Goal: Task Accomplishment & Management: Complete application form

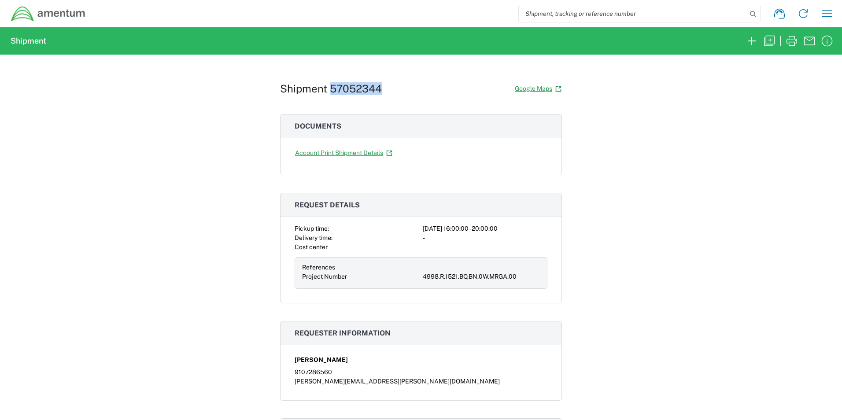
click at [45, 14] on img at bounding box center [48, 14] width 75 height 16
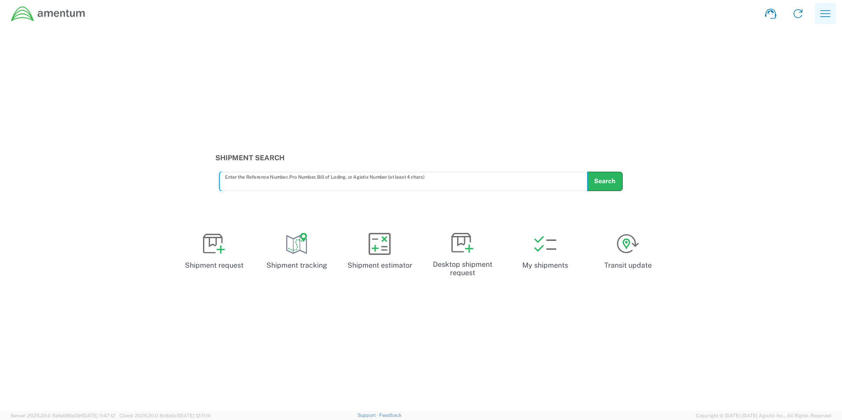
click at [827, 12] on icon "button" at bounding box center [825, 14] width 14 height 14
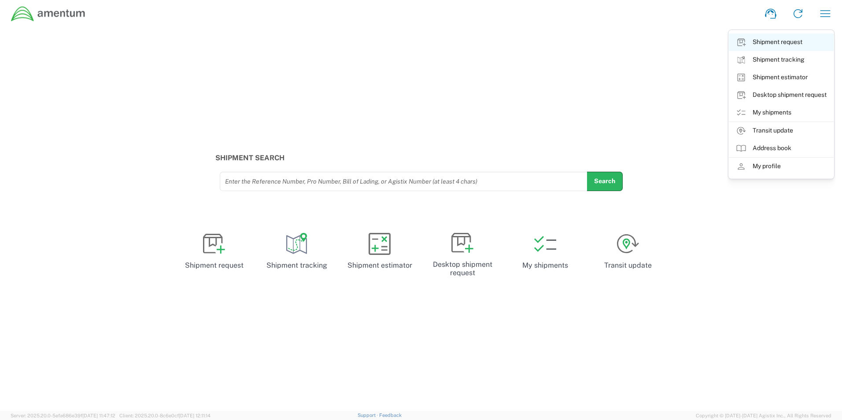
click at [784, 45] on link "Shipment request" at bounding box center [781, 42] width 105 height 18
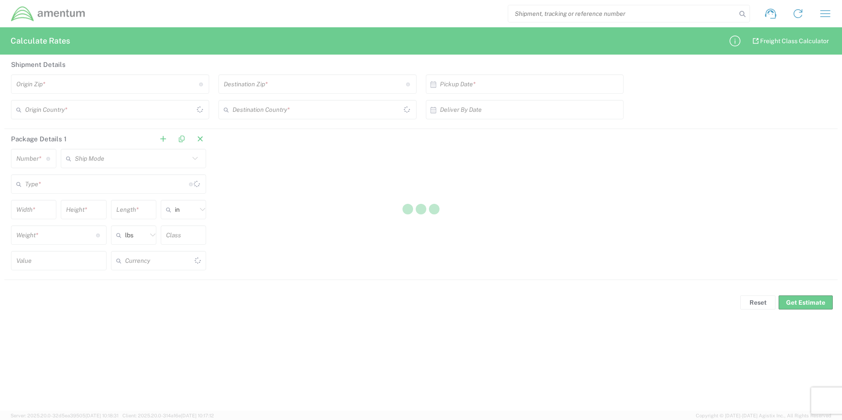
type input "US Dollar"
type input "[GEOGRAPHIC_DATA]"
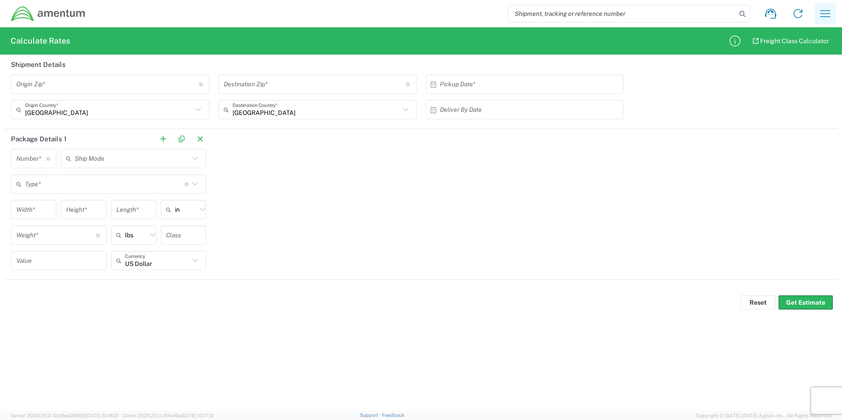
click at [826, 13] on icon "button" at bounding box center [825, 14] width 14 height 14
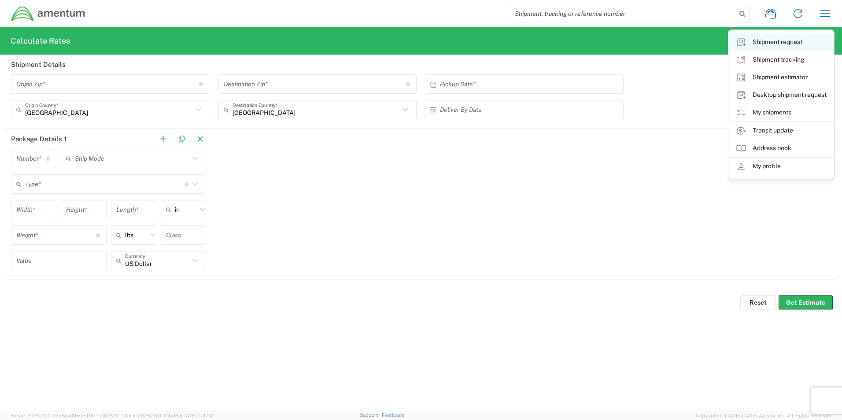
click at [784, 44] on link "Shipment request" at bounding box center [781, 42] width 105 height 18
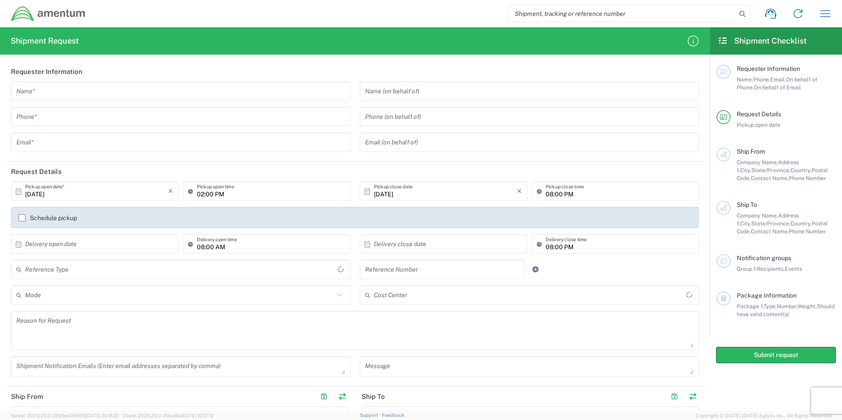
click at [38, 92] on input "text" at bounding box center [180, 91] width 329 height 15
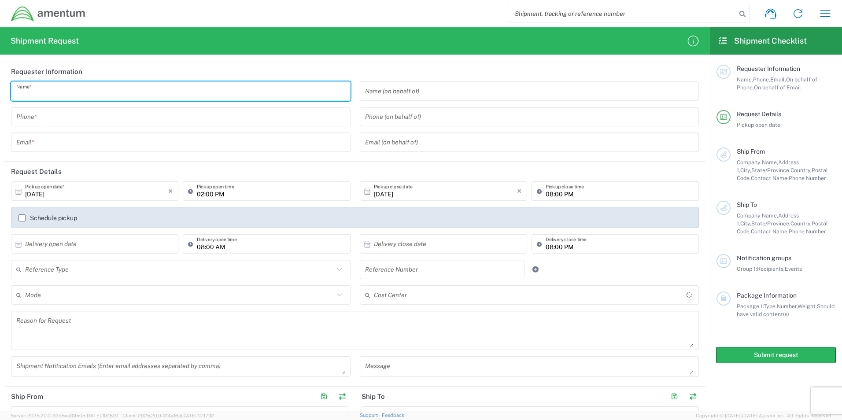
type input "[PERSON_NAME]"
type input "9107286560"
type input "[PERSON_NAME][EMAIL_ADDRESS][PERSON_NAME][DOMAIN_NAME]"
type input "RASM-E | Hunter AAF"
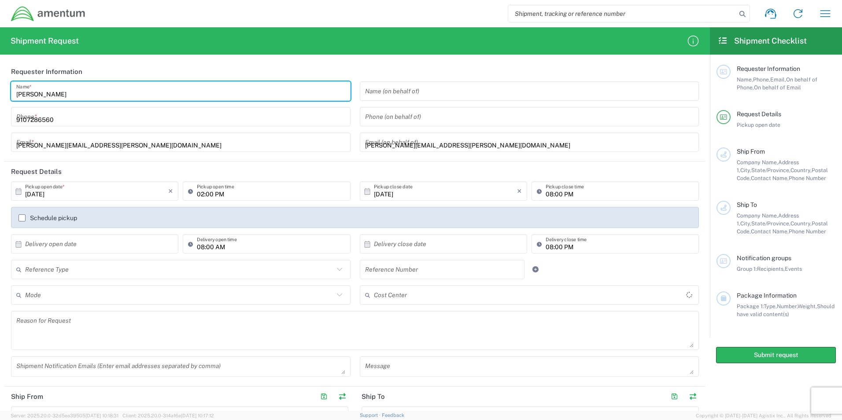
type input "Amentum"
type input "[STREET_ADDRESS]"
type input "Savannah"
type input "[US_STATE]"
type input "31409"
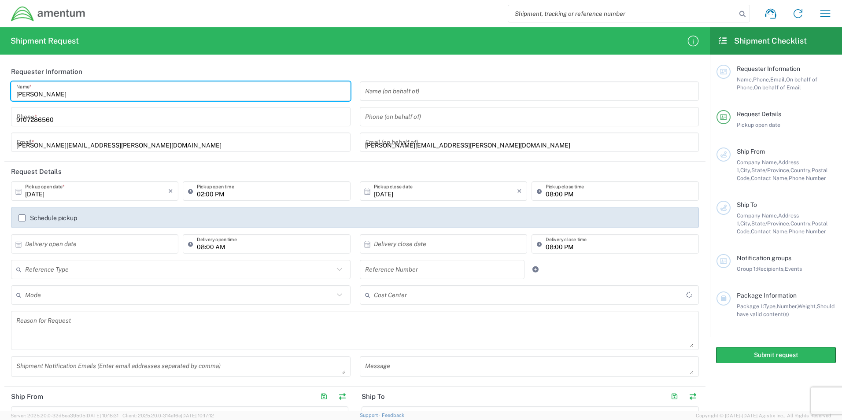
type input "[PHONE_NUMBER]"
type input "Amentum"
type input "AMENTUM"
type input "[STREET_ADDRESS][PERSON_NAME]"
type input "Hangar 1"
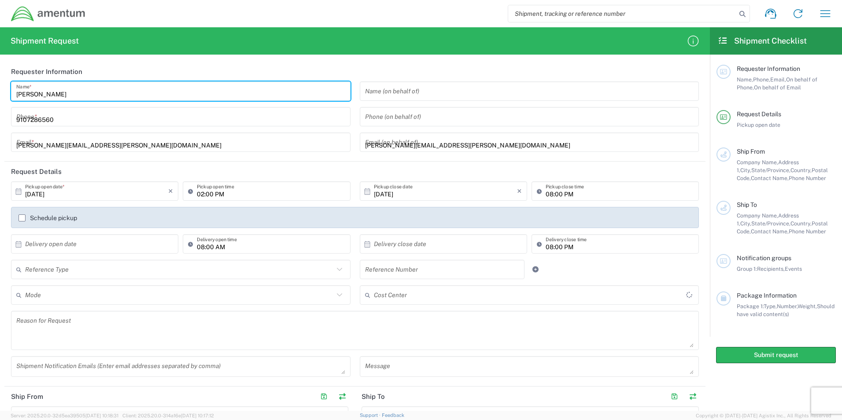
type input "Marietta"
type input "[US_STATE]"
type input "30060"
type input "9107286560"
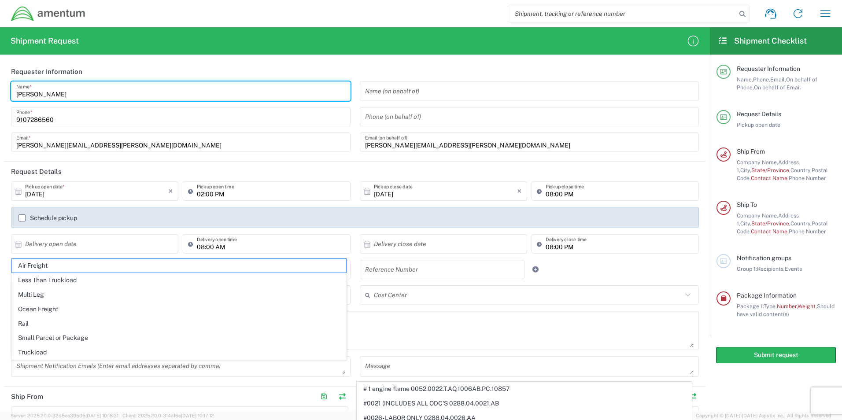
click at [211, 194] on input "02:00 PM" at bounding box center [271, 191] width 148 height 15
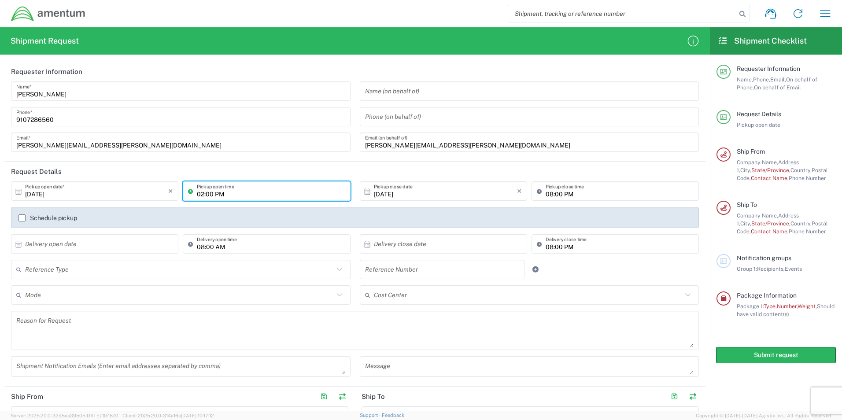
click at [203, 196] on input "02:00 PM" at bounding box center [271, 191] width 148 height 15
click at [202, 193] on input "02:00 PM" at bounding box center [271, 191] width 148 height 15
type input "02:00 PM"
drag, startPoint x: 547, startPoint y: 195, endPoint x: 556, endPoint y: 181, distance: 16.1
click at [547, 194] on input "08:00 PM" at bounding box center [619, 191] width 148 height 15
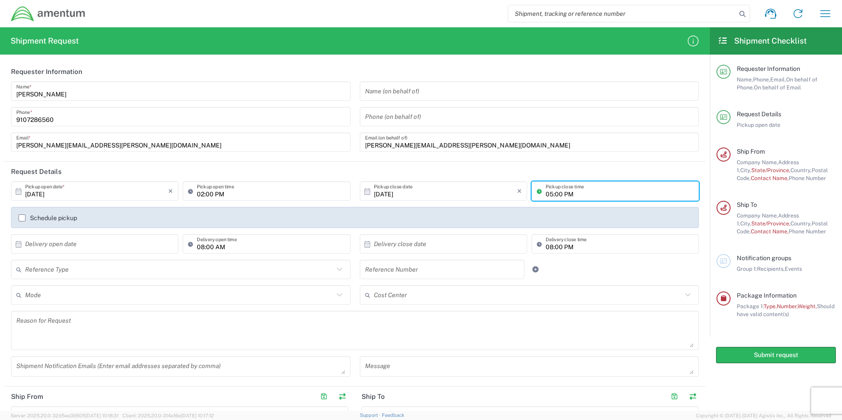
type input "05:00 PM"
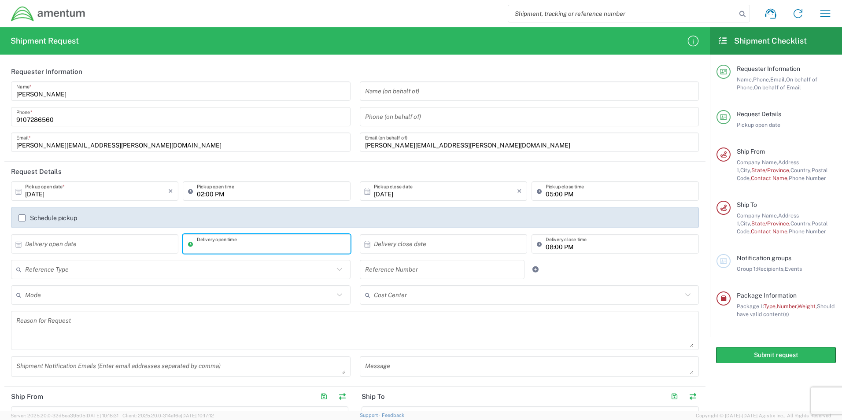
type input "08:00 AM"
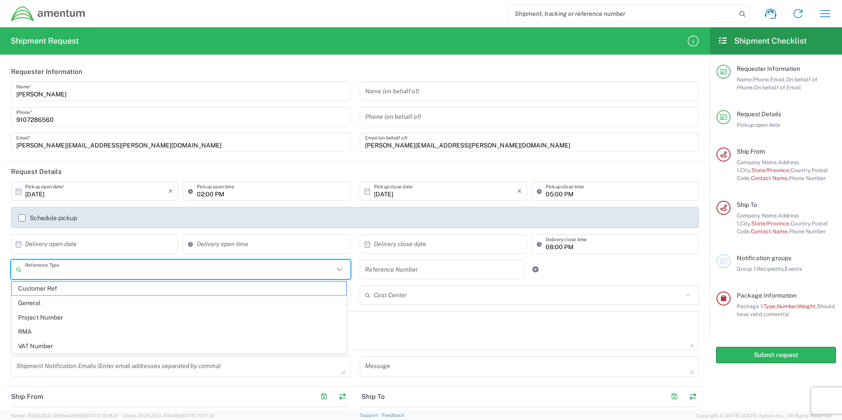
click at [170, 271] on input "text" at bounding box center [179, 269] width 309 height 15
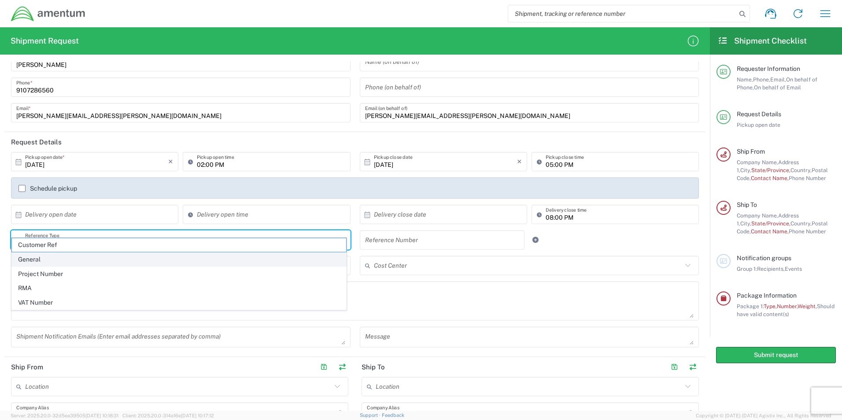
scroll to position [44, 0]
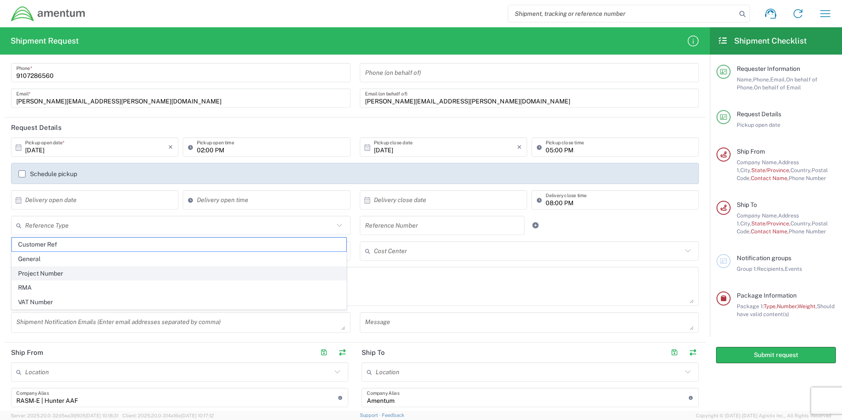
click at [152, 280] on span "Project Number" at bounding box center [179, 274] width 334 height 14
type input "Project Number"
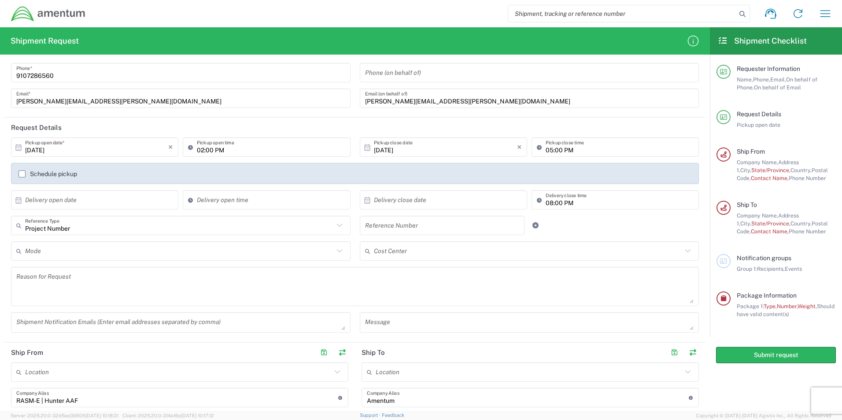
click at [406, 226] on input "text" at bounding box center [442, 225] width 155 height 15
click at [433, 228] on input "text" at bounding box center [442, 225] width 155 height 15
paste input "4998.R.1521.BQ.BN.0W.MRGA.00"
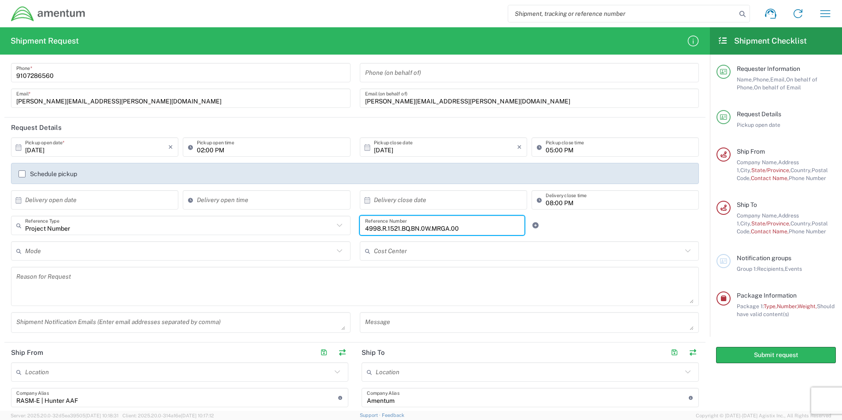
type input "4998.R.1521.BQ.BN.0W.MRGA.00"
click at [106, 248] on input "text" at bounding box center [179, 250] width 309 height 15
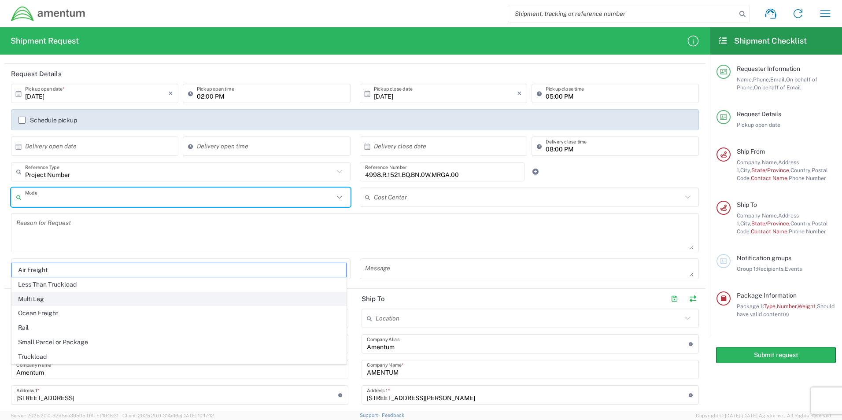
scroll to position [220, 0]
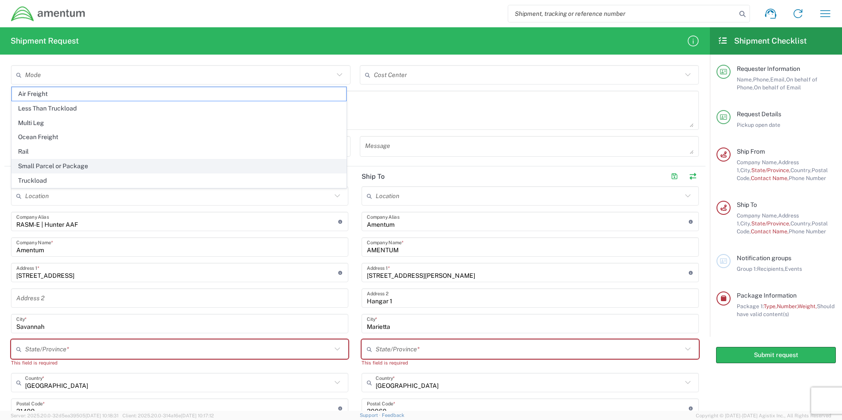
click at [93, 166] on span "Small Parcel or Package" at bounding box center [179, 166] width 334 height 14
type input "Small Parcel or Package"
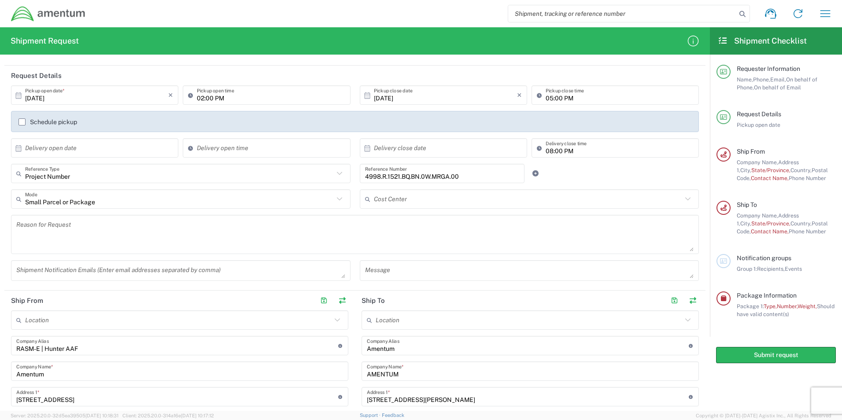
scroll to position [88, 0]
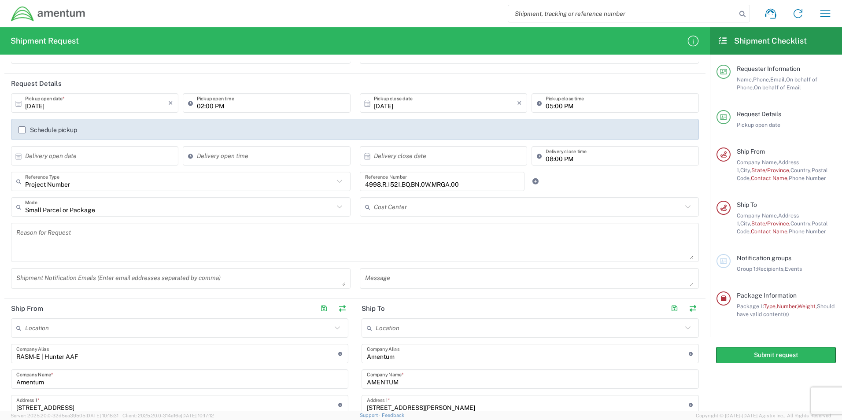
click at [99, 233] on textarea at bounding box center [354, 242] width 677 height 34
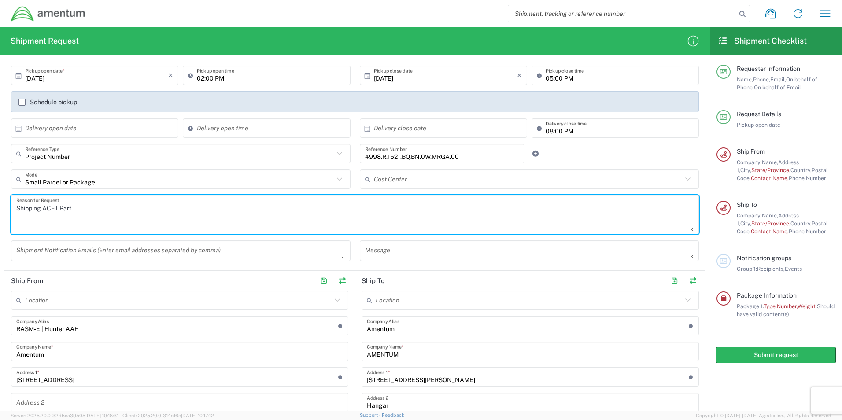
scroll to position [176, 0]
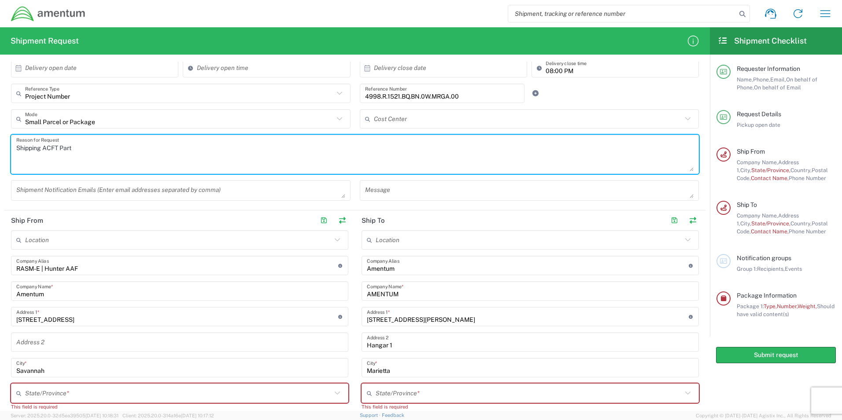
type textarea "Shipping ACFT Part"
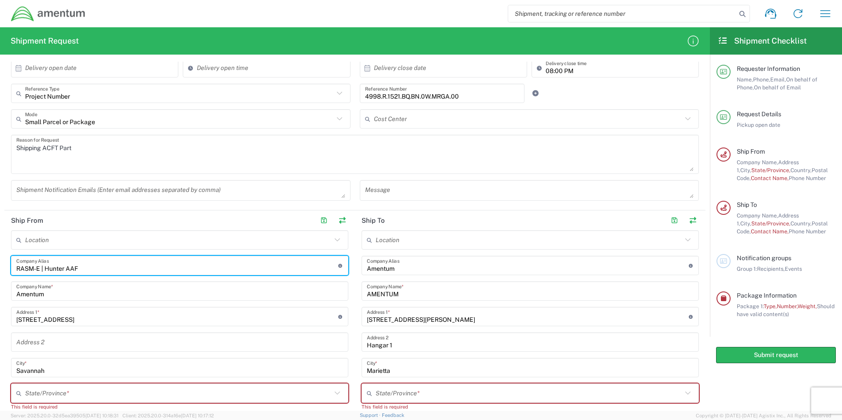
drag, startPoint x: 118, startPoint y: 269, endPoint x: -2, endPoint y: 269, distance: 120.2
click at [0, 269] on html "Shipment request Shipment tracking Shipment estimator Desktop shipment request …" at bounding box center [421, 210] width 842 height 420
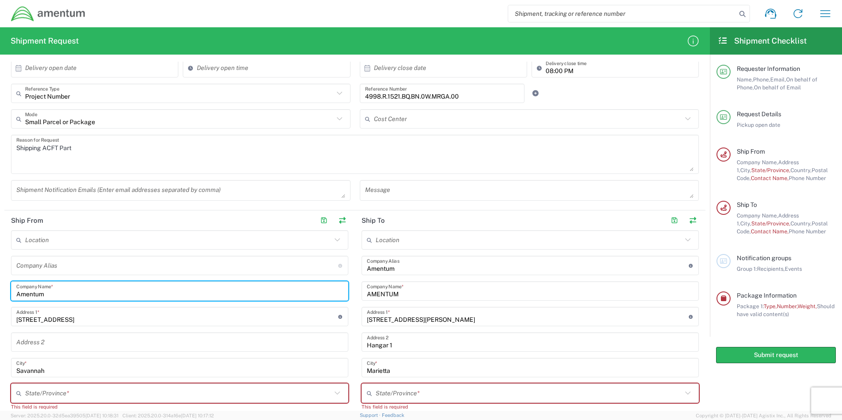
drag, startPoint x: 75, startPoint y: 297, endPoint x: -2, endPoint y: 285, distance: 77.9
click at [0, 285] on html "Shipment request Shipment tracking Shipment estimator Desktop shipment request …" at bounding box center [421, 210] width 842 height 420
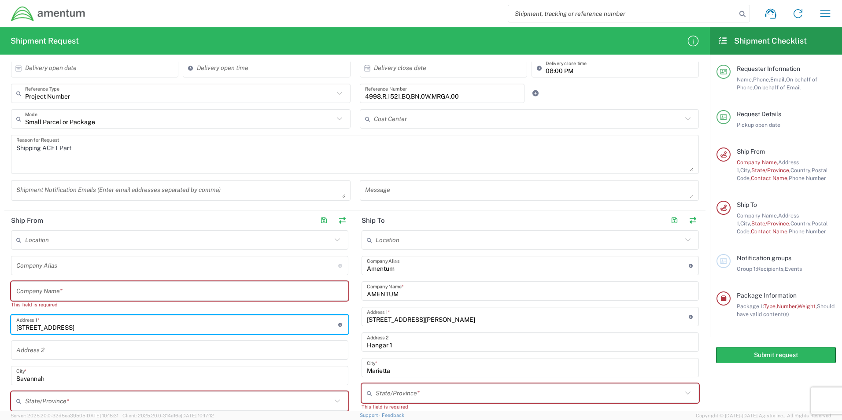
drag, startPoint x: 90, startPoint y: 330, endPoint x: 37, endPoint y: 324, distance: 53.1
click at [0, 326] on html "Shipment request Shipment tracking Shipment estimator Desktop shipment request …" at bounding box center [421, 210] width 842 height 420
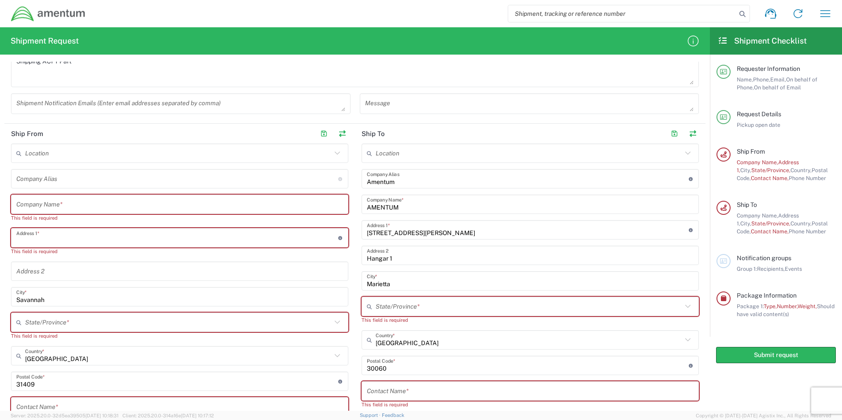
scroll to position [352, 0]
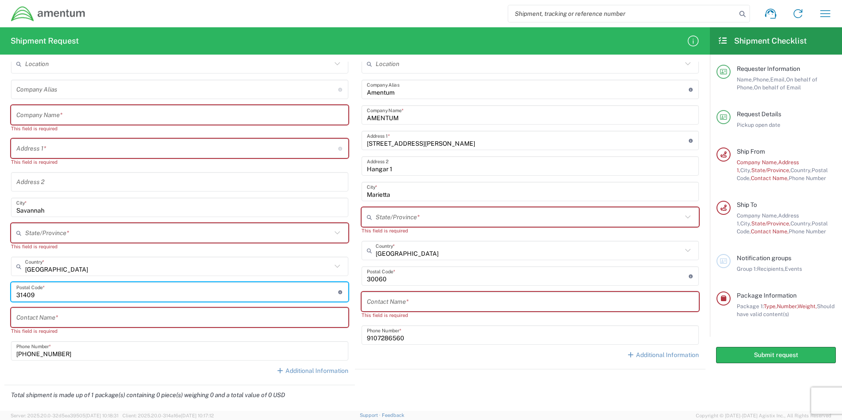
drag, startPoint x: 59, startPoint y: 297, endPoint x: -2, endPoint y: 293, distance: 61.3
click at [0, 293] on html "Shipment request Shipment tracking Shipment estimator Desktop shipment request …" at bounding box center [421, 210] width 842 height 420
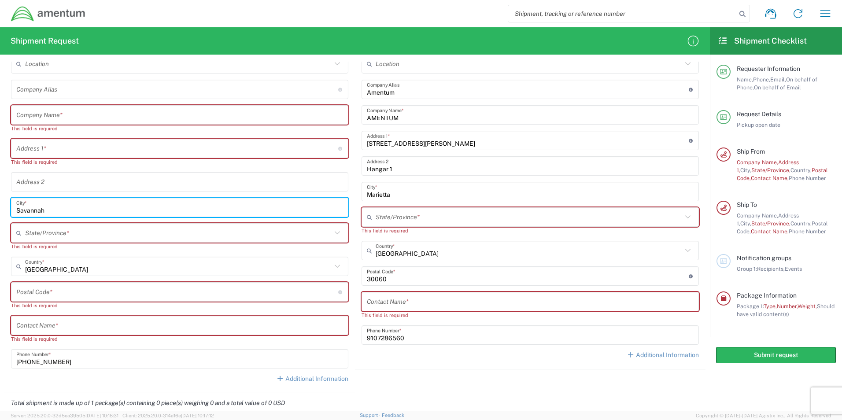
drag, startPoint x: 56, startPoint y: 210, endPoint x: -2, endPoint y: 208, distance: 57.7
click at [0, 208] on html "Shipment request Shipment tracking Shipment estimator Desktop shipment request …" at bounding box center [421, 210] width 842 height 420
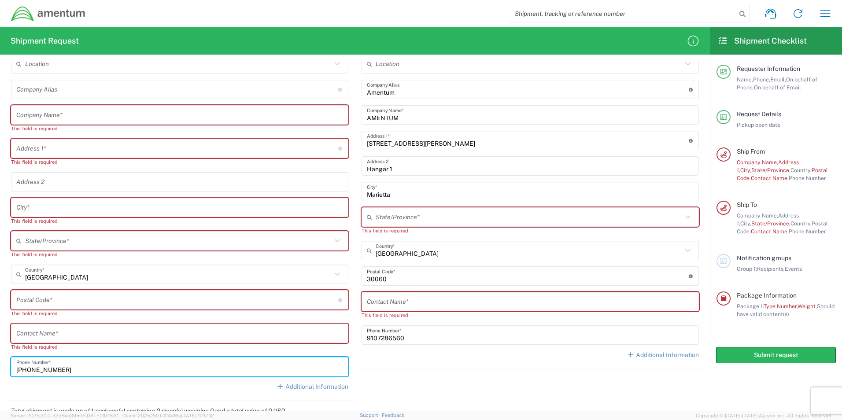
drag, startPoint x: 75, startPoint y: 368, endPoint x: -2, endPoint y: 374, distance: 76.8
click at [0, 374] on html "Shipment request Shipment tracking Shipment estimator Desktop shipment request …" at bounding box center [421, 210] width 842 height 420
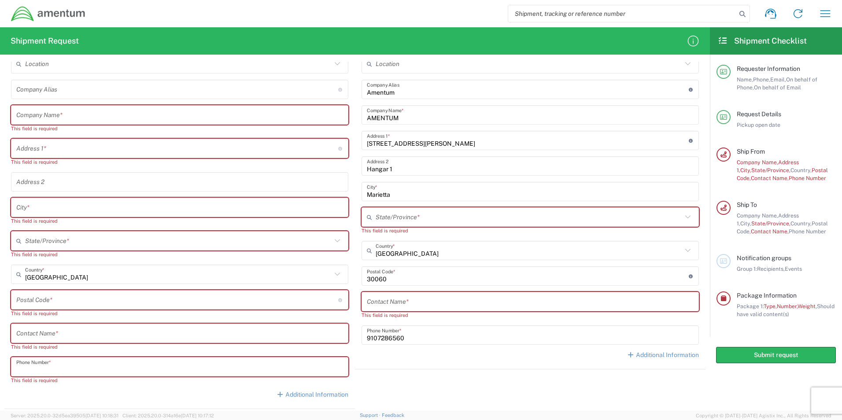
click at [67, 118] on input "text" at bounding box center [179, 114] width 327 height 15
paste input "Amentum Aviation"
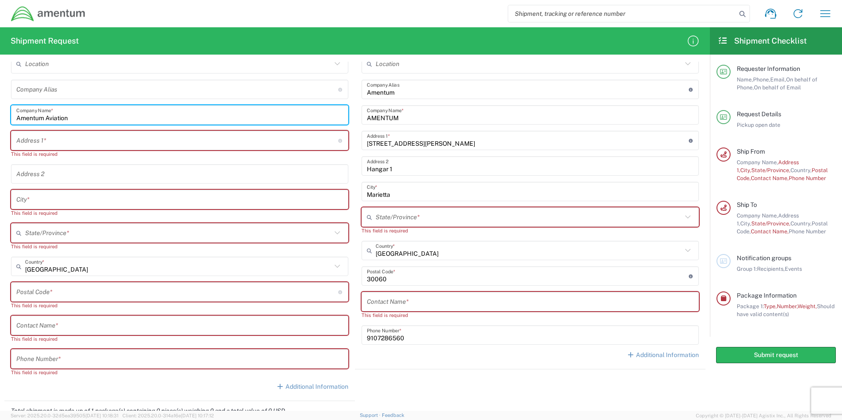
type input "Amentum Aviation"
click at [54, 142] on input "text" at bounding box center [177, 140] width 322 height 15
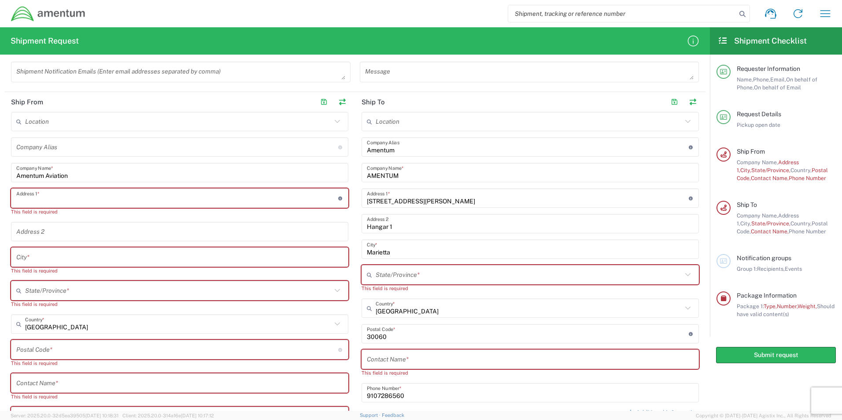
scroll to position [264, 0]
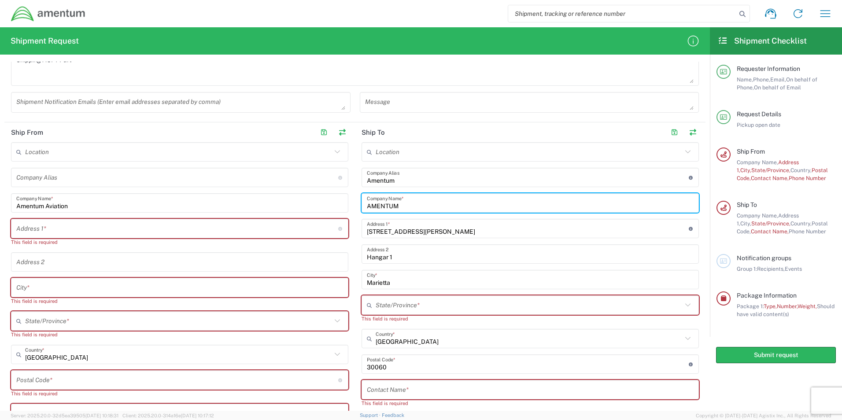
drag, startPoint x: 567, startPoint y: 203, endPoint x: 462, endPoint y: 203, distance: 104.3
click at [462, 203] on input "AMENTUM" at bounding box center [530, 202] width 327 height 15
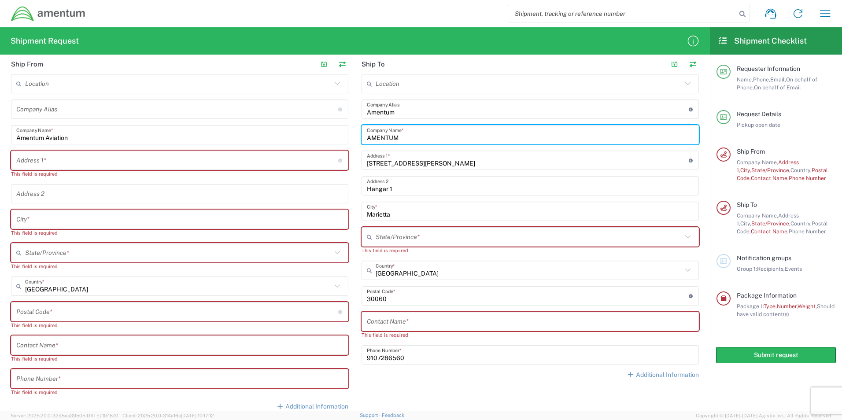
scroll to position [352, 0]
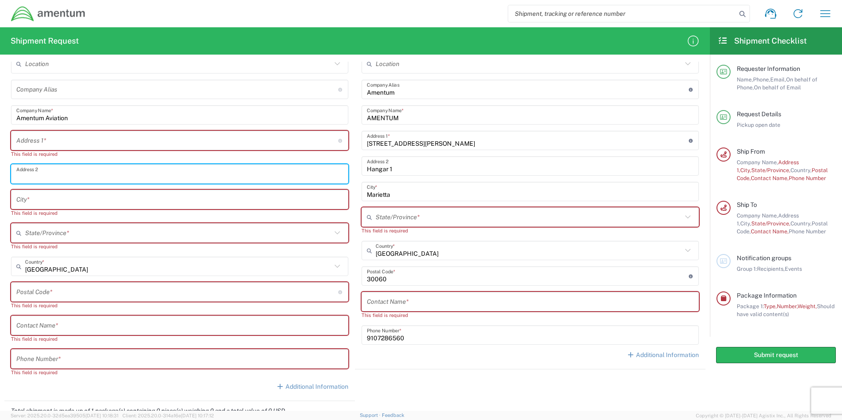
click at [86, 170] on input "text" at bounding box center [179, 173] width 327 height 15
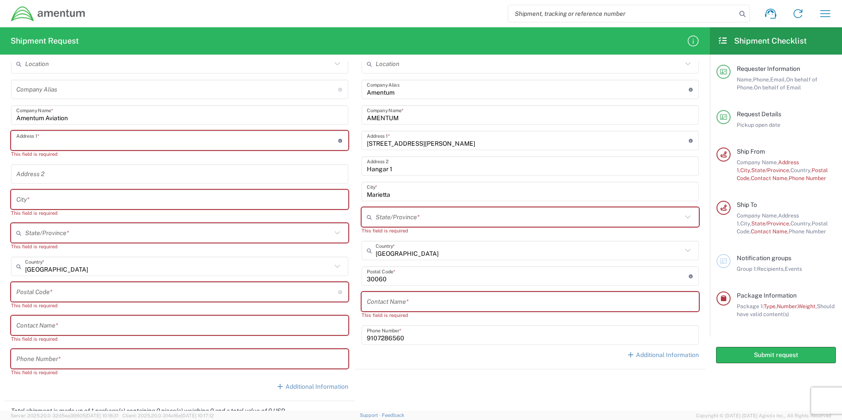
click at [90, 136] on input "text" at bounding box center [177, 140] width 322 height 15
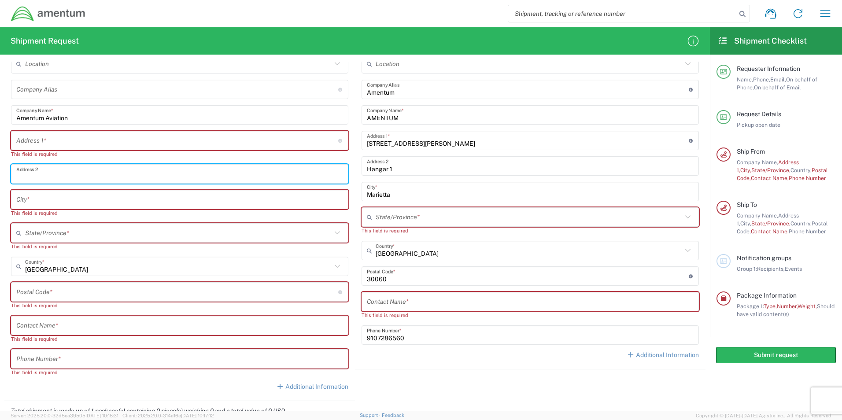
click at [50, 177] on input "text" at bounding box center [179, 173] width 327 height 15
click at [62, 144] on input "text" at bounding box center [177, 140] width 322 height 15
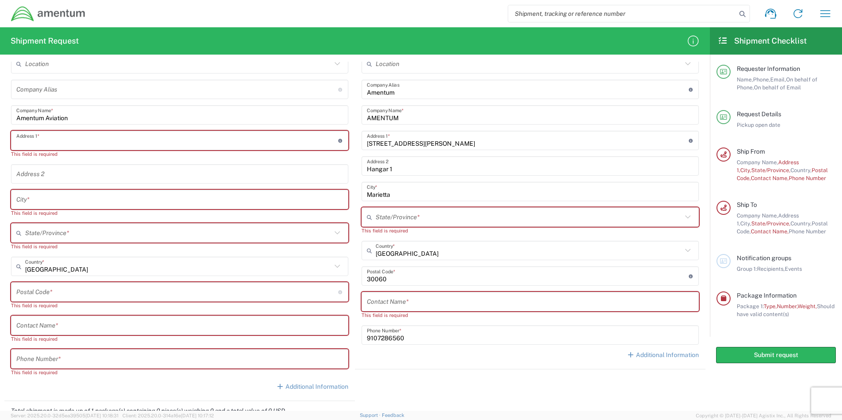
paste input "Bldg P-2050"
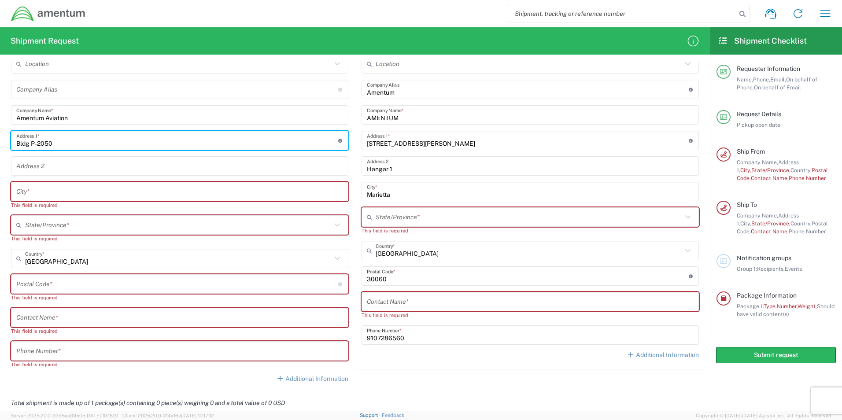
type input "Bldg P-2050"
click at [99, 192] on input "text" at bounding box center [179, 191] width 327 height 15
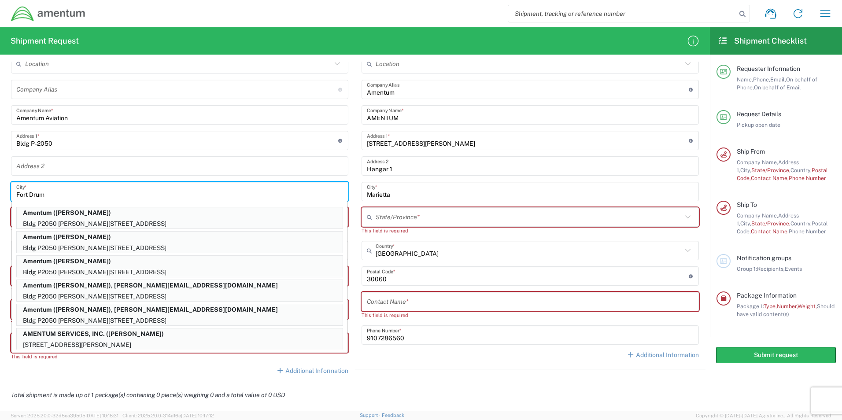
type input "Fort Drum"
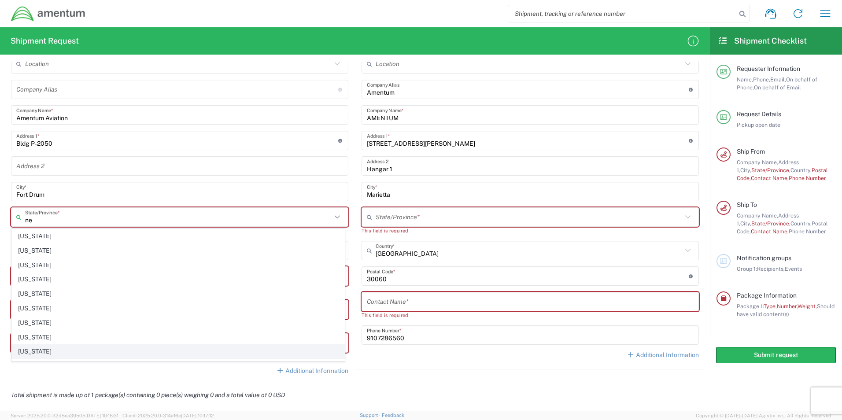
click at [40, 348] on span "[US_STATE]" at bounding box center [178, 352] width 332 height 14
type input "[US_STATE]"
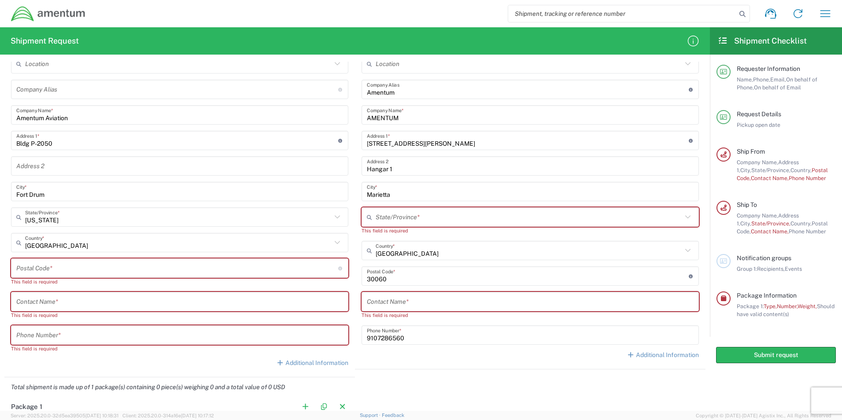
click at [112, 268] on input "undefined" at bounding box center [177, 268] width 322 height 15
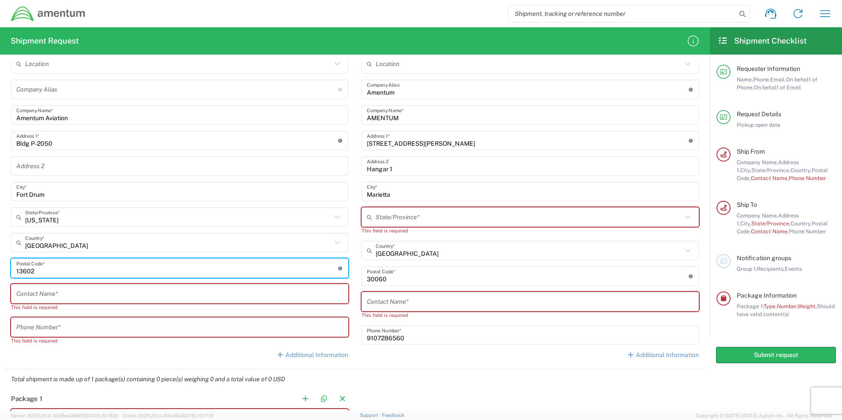
type input "13602"
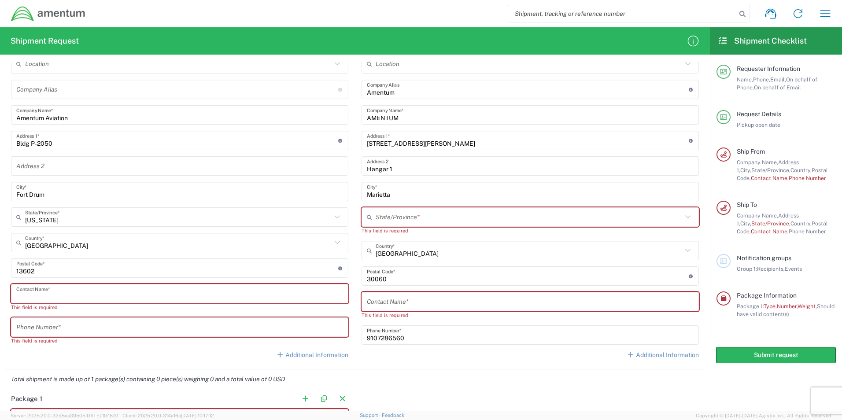
paste input "[PERSON_NAME]"
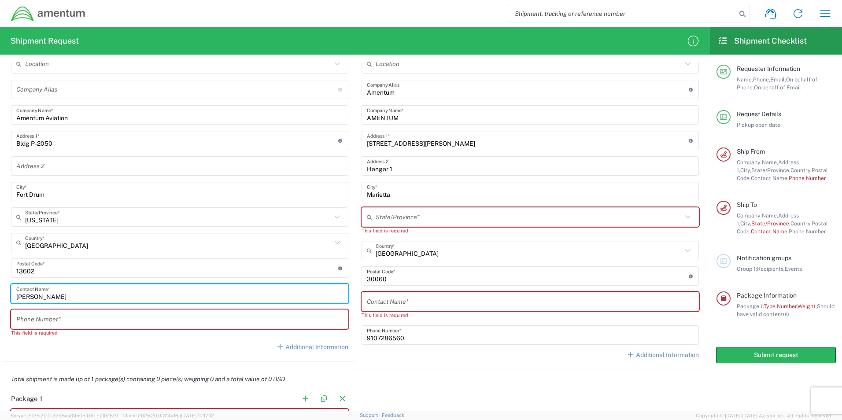
click at [27, 297] on input "[PERSON_NAME]" at bounding box center [179, 293] width 327 height 15
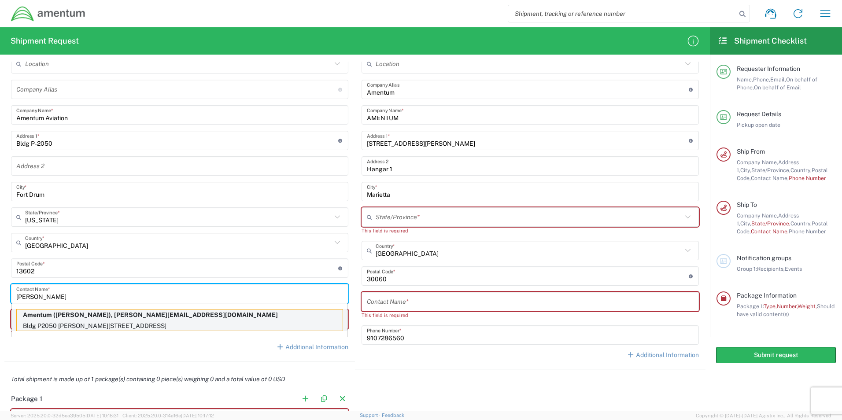
type input "[PERSON_NAME]"
click at [103, 318] on p "Amentum ([PERSON_NAME]), [PERSON_NAME][EMAIL_ADDRESS][DOMAIN_NAME]" at bounding box center [180, 314] width 326 height 11
type input "Amentum"
type input "Bldg P2050 [PERSON_NAME][GEOGRAPHIC_DATA]"
type input "[US_STATE]"
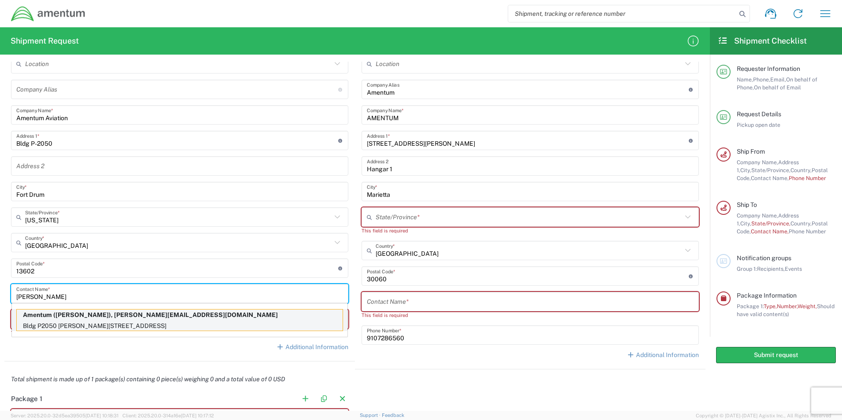
type input "[PHONE_NUMBER]"
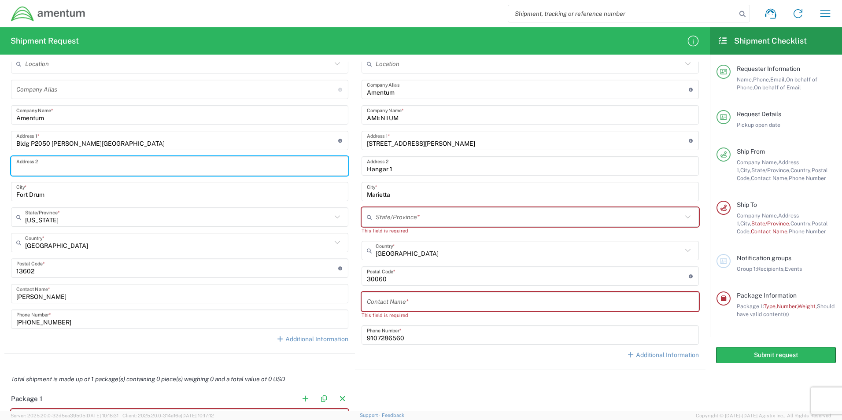
click at [115, 168] on input "text" at bounding box center [179, 165] width 327 height 15
click at [179, 353] on agx-shipment-stop-widget "Ship From Location [PHONE_NUMBER] [PHONE_NUMBER] [PHONE_NUMBER] [PHONE_NUMBER] …" at bounding box center [179, 201] width 350 height 335
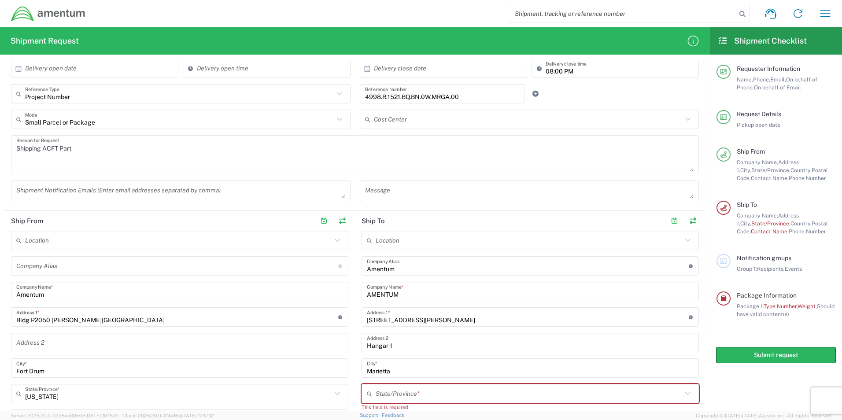
scroll to position [264, 0]
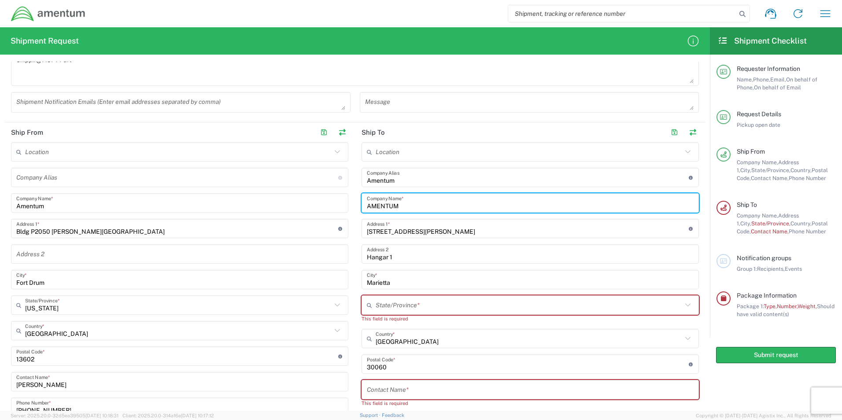
drag, startPoint x: 417, startPoint y: 203, endPoint x: 316, endPoint y: 204, distance: 101.7
click at [316, 204] on div "Ship From Location [PHONE_NUMBER] [PHONE_NUMBER] [PHONE_NUMBER] [PHONE_NUMBER] …" at bounding box center [354, 289] width 701 height 335
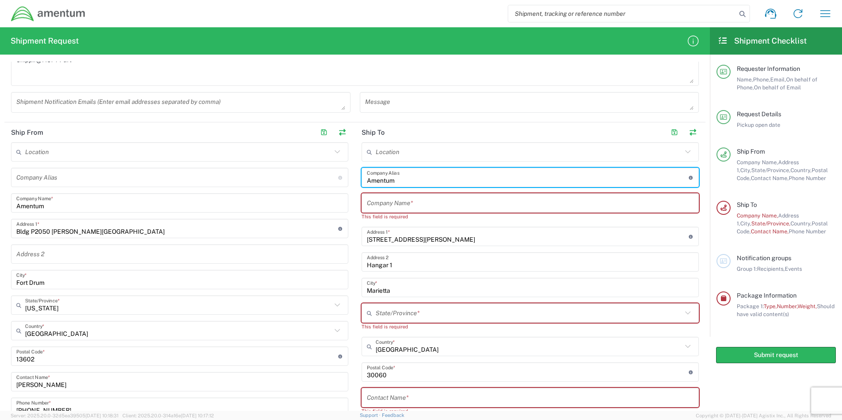
drag, startPoint x: 392, startPoint y: 182, endPoint x: 319, endPoint y: 173, distance: 73.2
click at [319, 173] on div "Ship From Location [PHONE_NUMBER] [PHONE_NUMBER] [PHONE_NUMBER] [PHONE_NUMBER] …" at bounding box center [354, 293] width 701 height 343
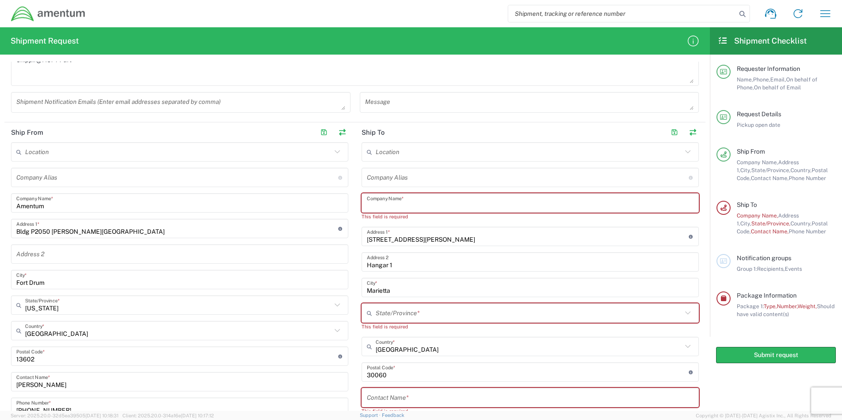
click at [397, 203] on input "text" at bounding box center [530, 202] width 327 height 15
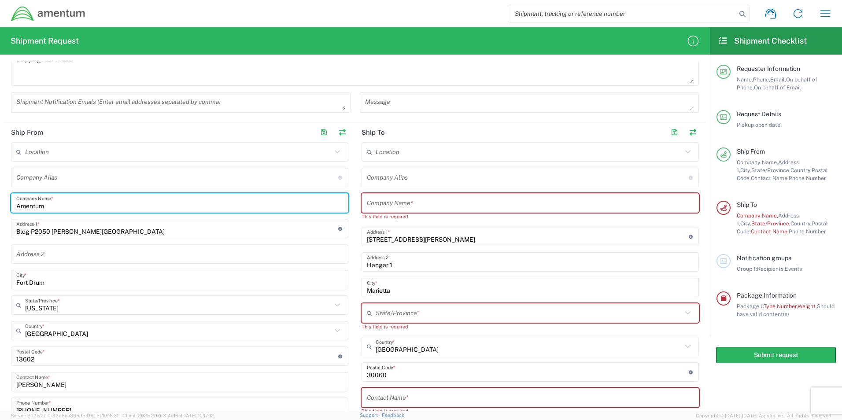
drag, startPoint x: 57, startPoint y: 203, endPoint x: -2, endPoint y: 203, distance: 59.0
click at [0, 203] on html "Shipment request Shipment tracking Shipment estimator Desktop shipment request …" at bounding box center [421, 210] width 842 height 420
click at [422, 206] on input "text" at bounding box center [530, 202] width 327 height 15
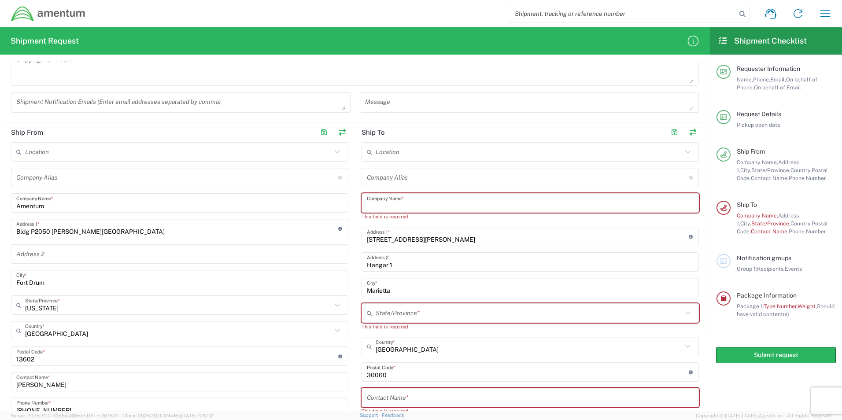
paste input "Amentum"
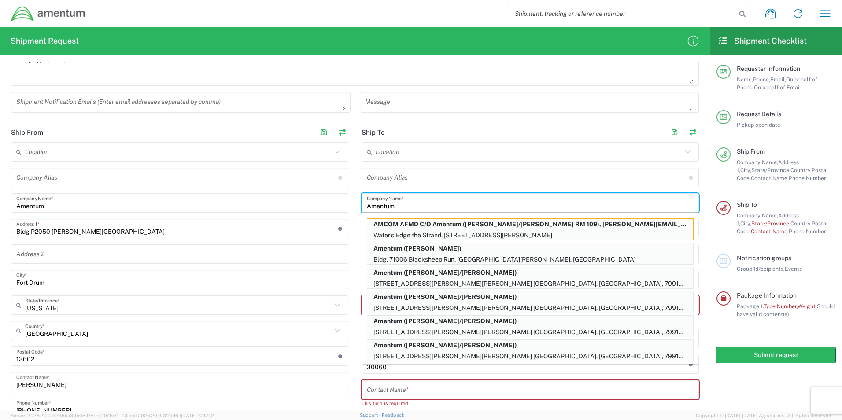
type input "Amentum"
click at [274, 228] on input "Bldg P2050 [PERSON_NAME][GEOGRAPHIC_DATA]" at bounding box center [177, 228] width 322 height 15
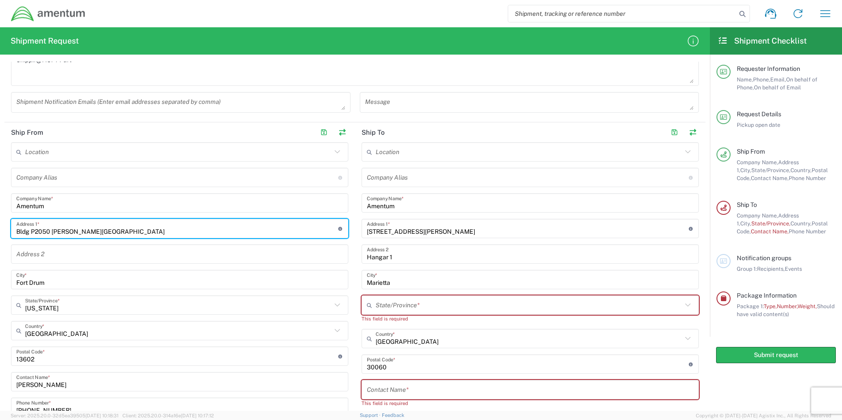
click at [399, 306] on input "text" at bounding box center [529, 305] width 306 height 15
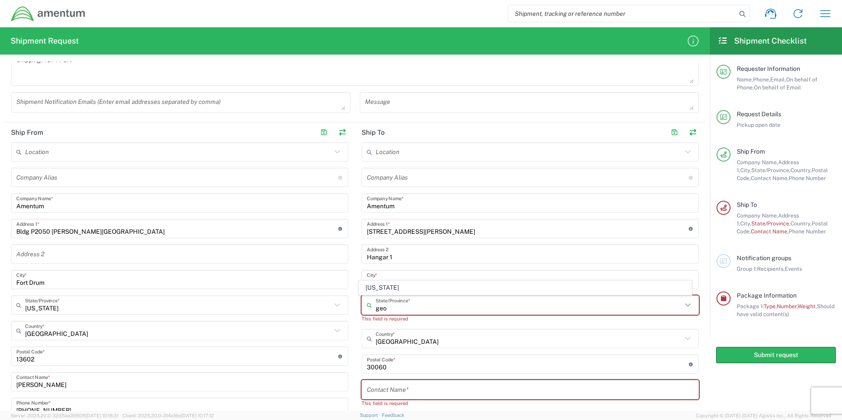
type input "[US_STATE]"
type input "Amentum"
type input "[PERSON_NAME]"
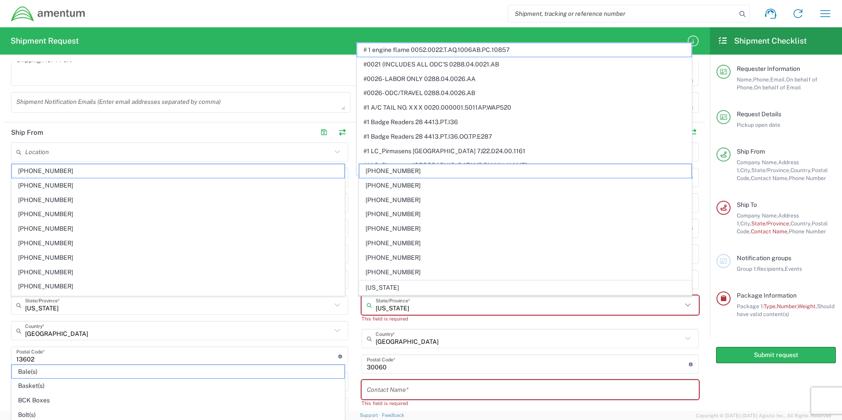
click at [458, 408] on div "Location [PHONE_NUMBER] [PHONE_NUMBER] [PHONE_NUMBER] [PHONE_NUMBER] [PHONE_NUM…" at bounding box center [529, 298] width 337 height 312
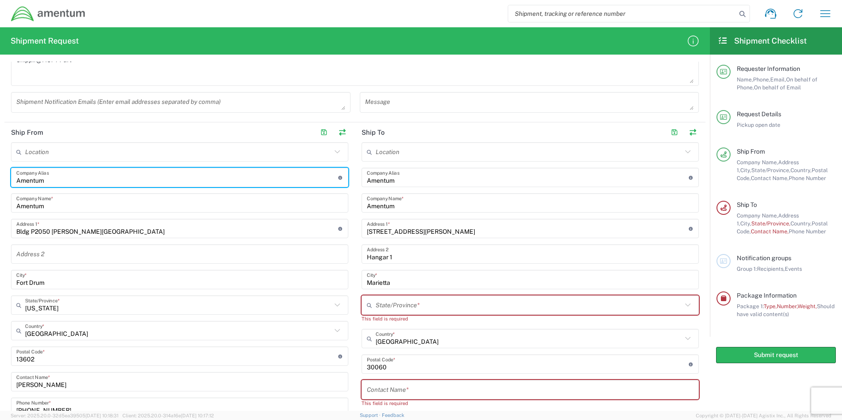
drag, startPoint x: 66, startPoint y: 181, endPoint x: -2, endPoint y: 175, distance: 68.6
click at [0, 175] on html "Shipment request Shipment tracking Shipment estimator Desktop shipment request …" at bounding box center [421, 210] width 842 height 420
click at [401, 311] on input "text" at bounding box center [529, 305] width 306 height 15
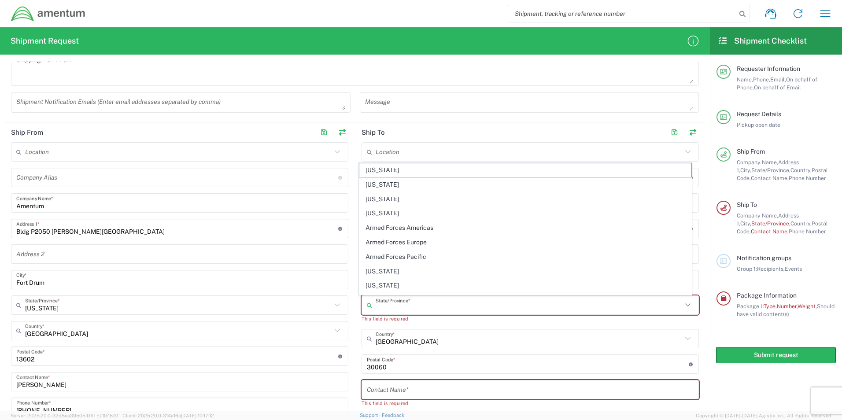
type input "[US_STATE]"
type input "Amentum"
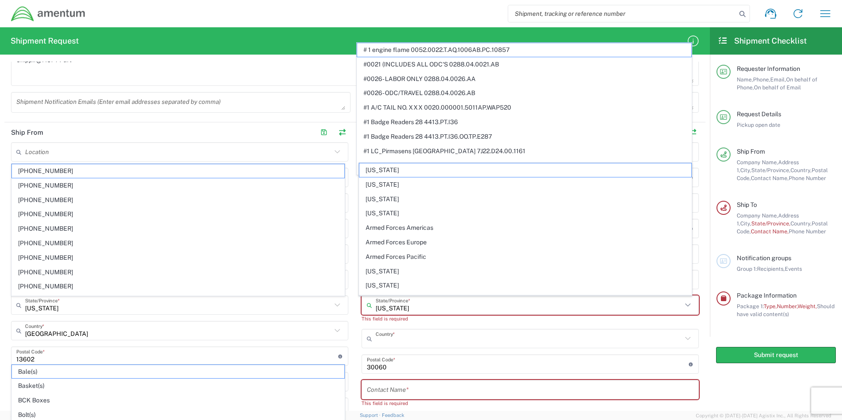
click at [466, 340] on input "text" at bounding box center [529, 338] width 306 height 15
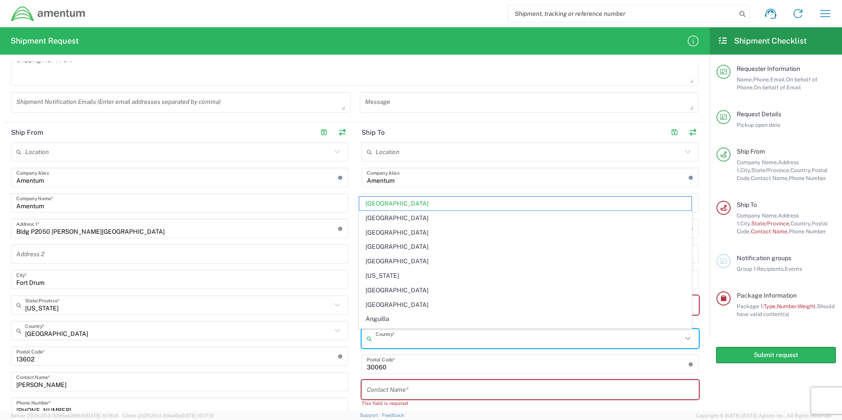
type input "[GEOGRAPHIC_DATA]"
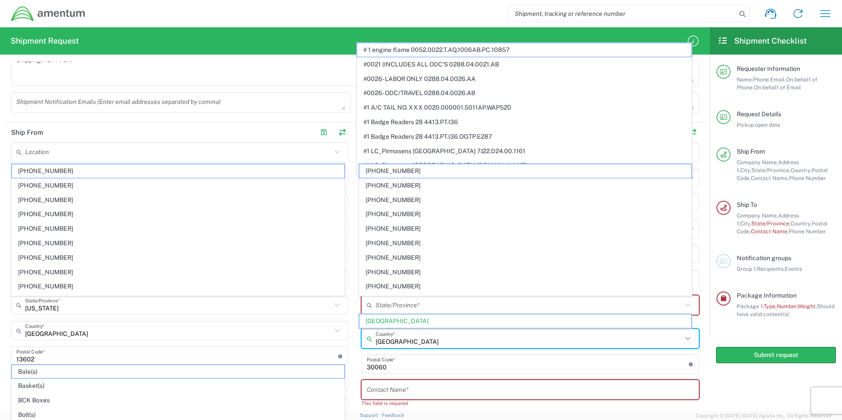
type input "[US_STATE]"
click at [679, 413] on agx-app-version "Server: 2025.20.0-32d5ea39505 [DATE] 10:18:31 Client: 2025.20.0-314a16e [DATE] …" at bounding box center [421, 415] width 842 height 9
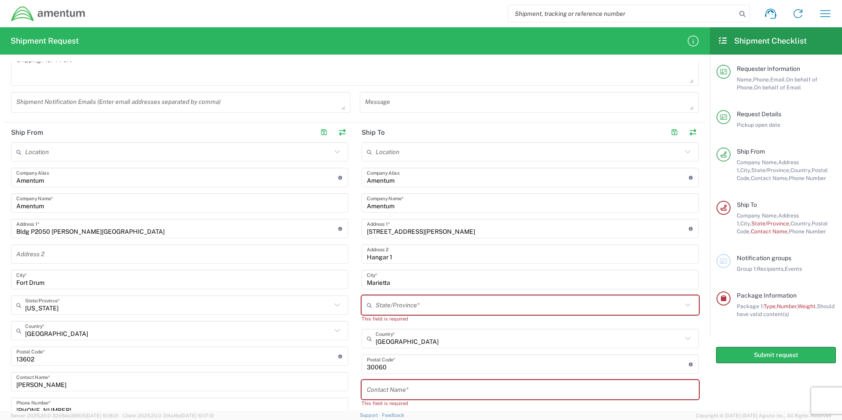
click at [427, 304] on input "text" at bounding box center [529, 305] width 306 height 15
type input "g"
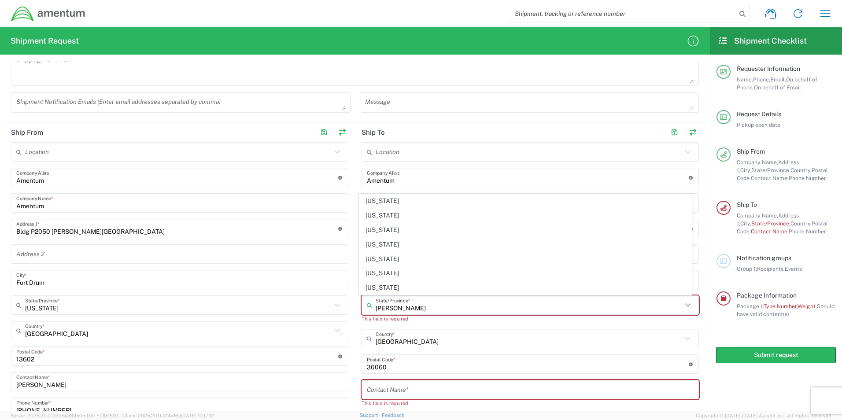
type input "[US_STATE]"
type input "[GEOGRAPHIC_DATA]"
click at [426, 298] on input "text" at bounding box center [529, 305] width 306 height 15
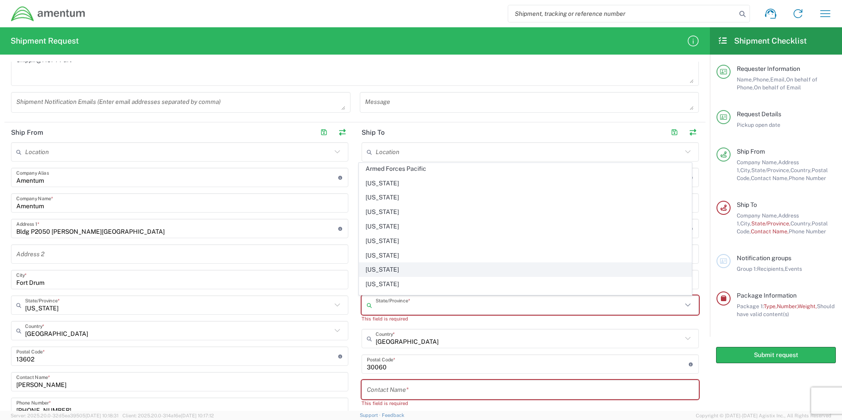
click at [385, 270] on span "[US_STATE]" at bounding box center [525, 270] width 332 height 14
type input "[US_STATE]"
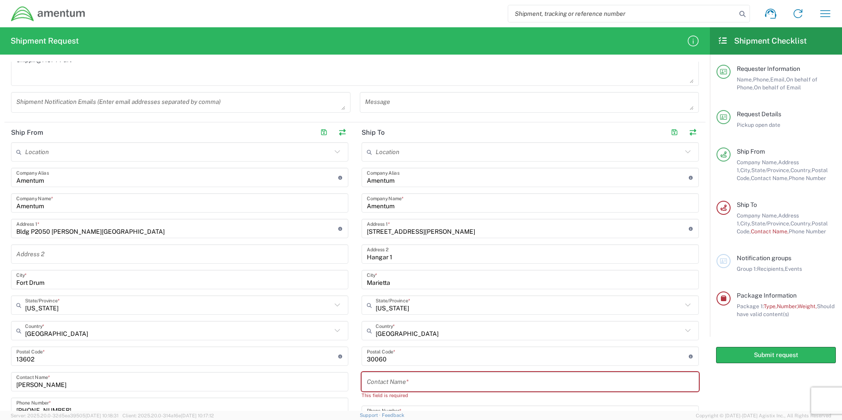
click at [385, 384] on input "text" at bounding box center [530, 381] width 327 height 15
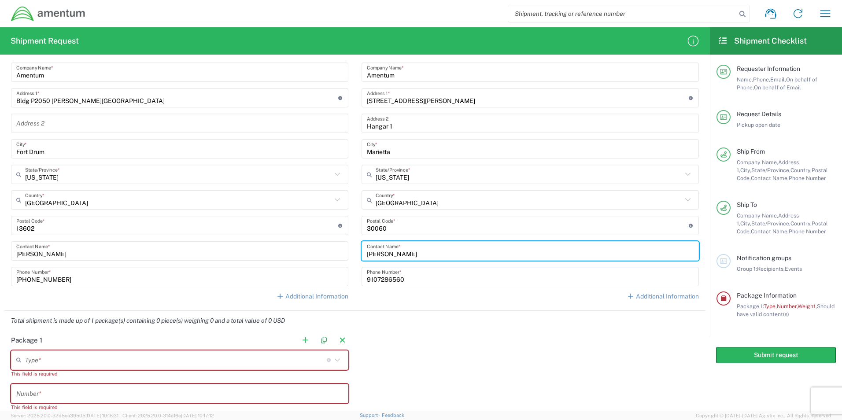
scroll to position [405, 0]
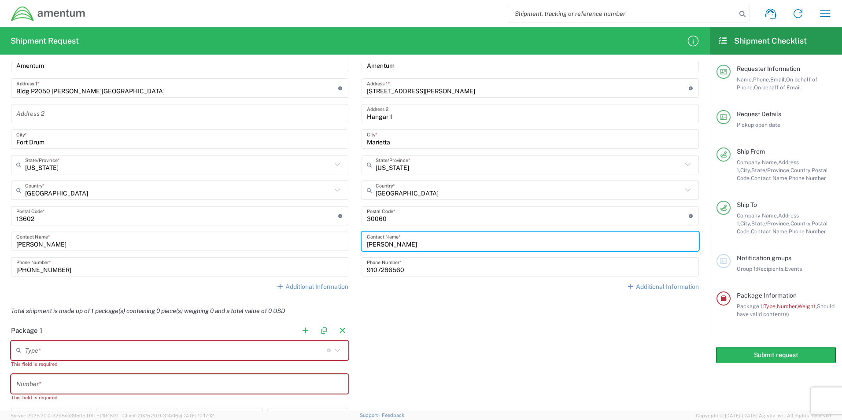
type input "[PERSON_NAME]"
click at [144, 356] on input "text" at bounding box center [176, 349] width 302 height 15
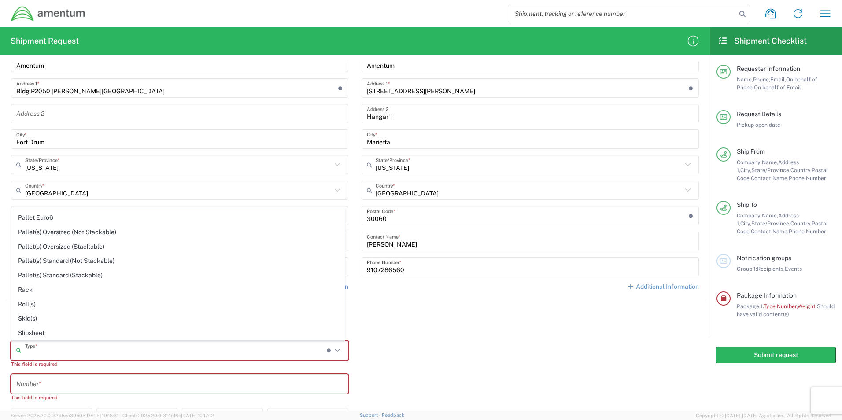
scroll to position [561, 0]
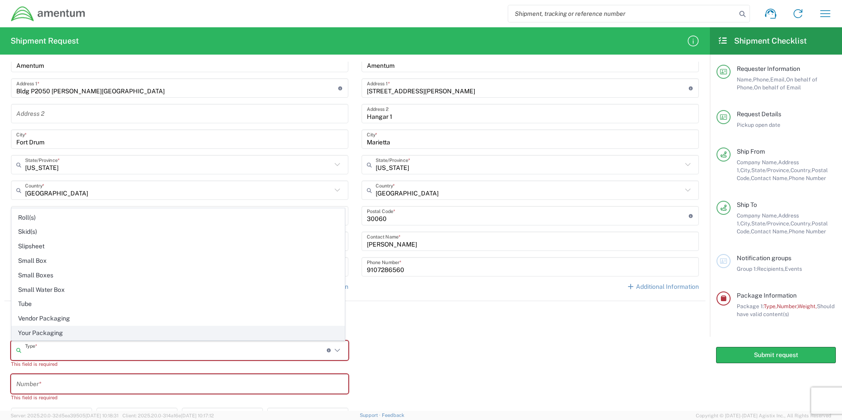
click at [41, 331] on span "Your Packaging" at bounding box center [178, 333] width 332 height 14
type input "Your Packaging"
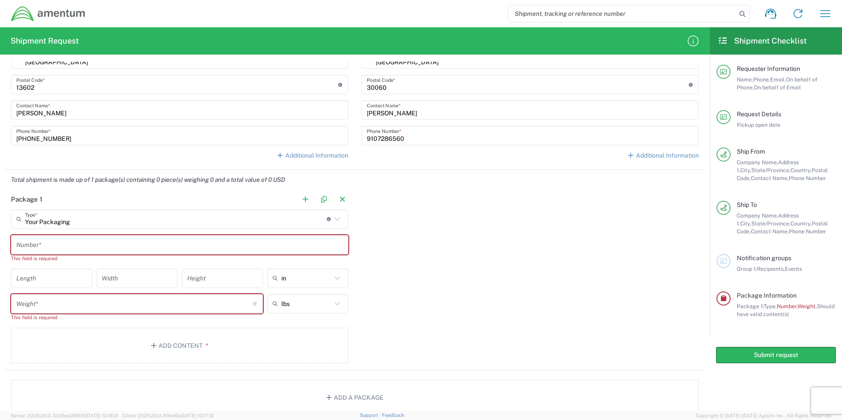
scroll to position [537, 0]
click at [68, 247] on input "text" at bounding box center [179, 243] width 327 height 15
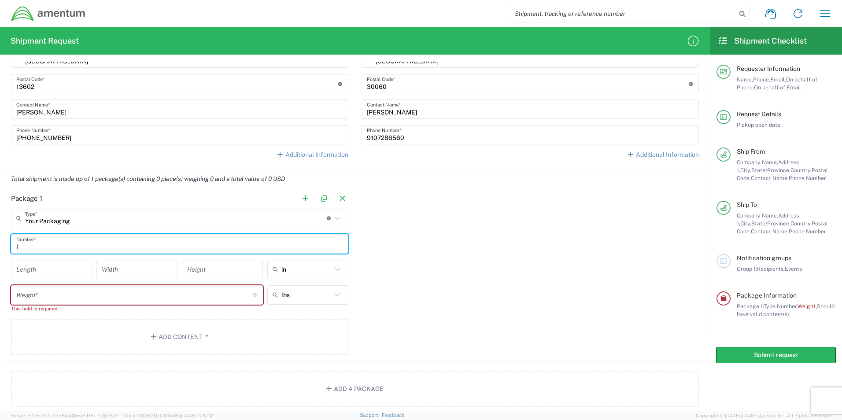
type input "1"
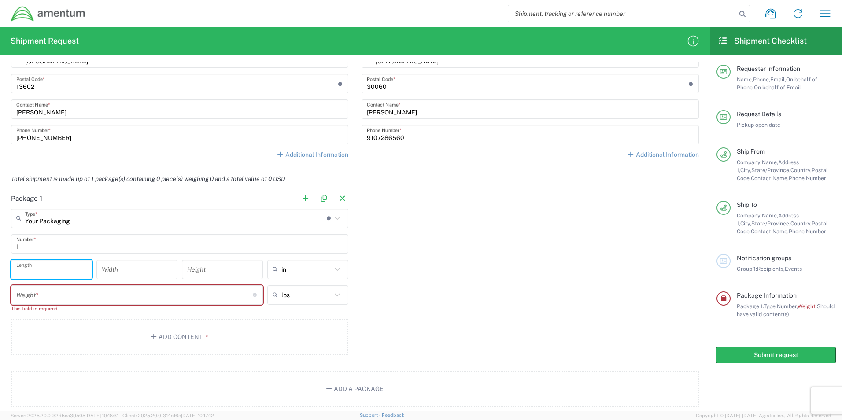
drag, startPoint x: 85, startPoint y: 268, endPoint x: 136, endPoint y: 285, distance: 54.4
click at [84, 268] on input "number" at bounding box center [51, 268] width 70 height 15
type input "13"
type input "24"
type input "26"
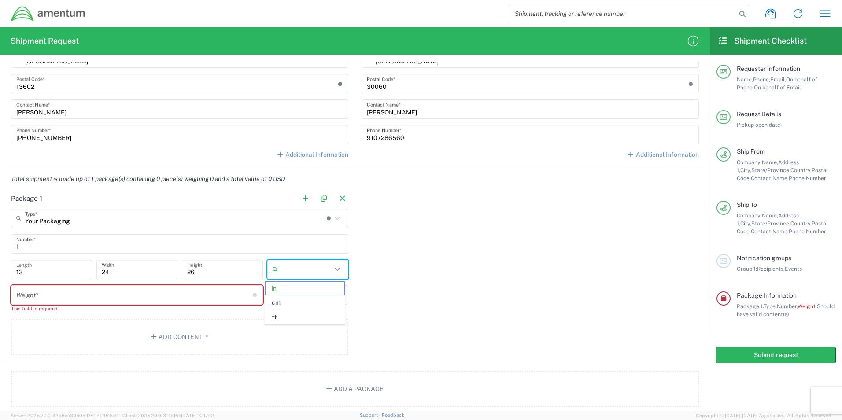
type input "in"
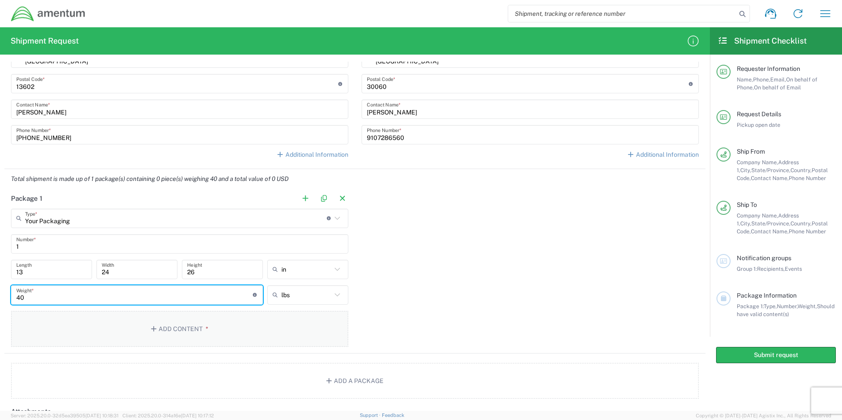
type input "40"
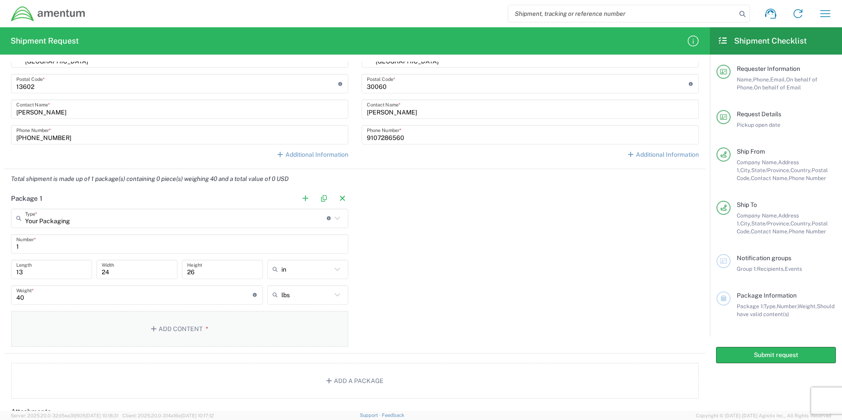
click at [157, 339] on button "Add Content *" at bounding box center [179, 329] width 337 height 36
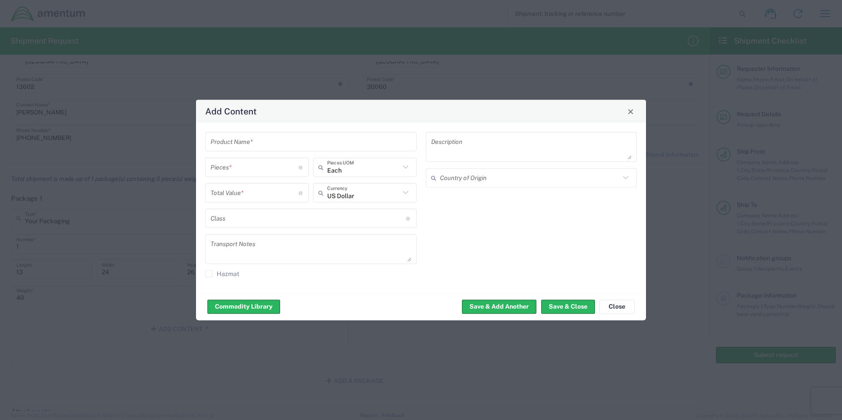
click at [308, 138] on input "text" at bounding box center [310, 141] width 201 height 15
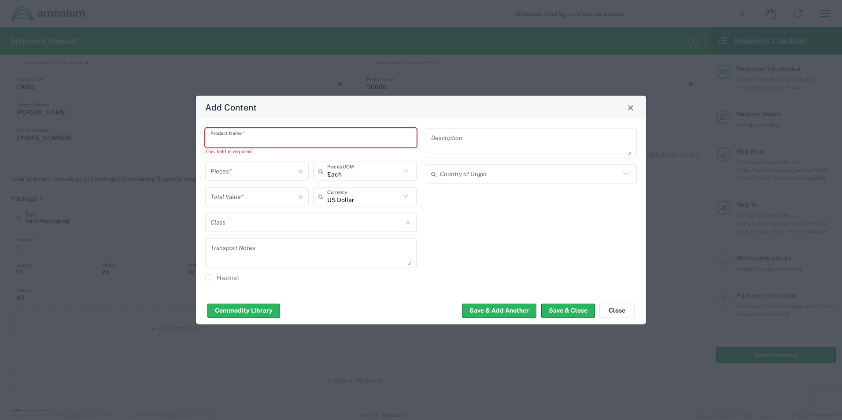
paste input "Dampener, Flutter"
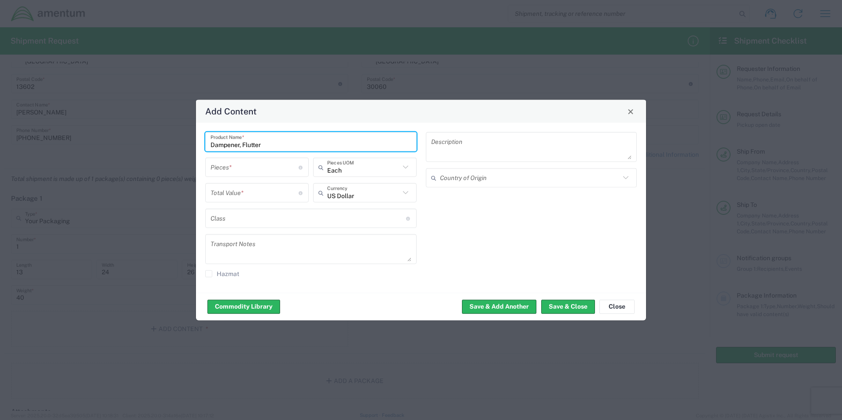
type input "Dampener, Flutter"
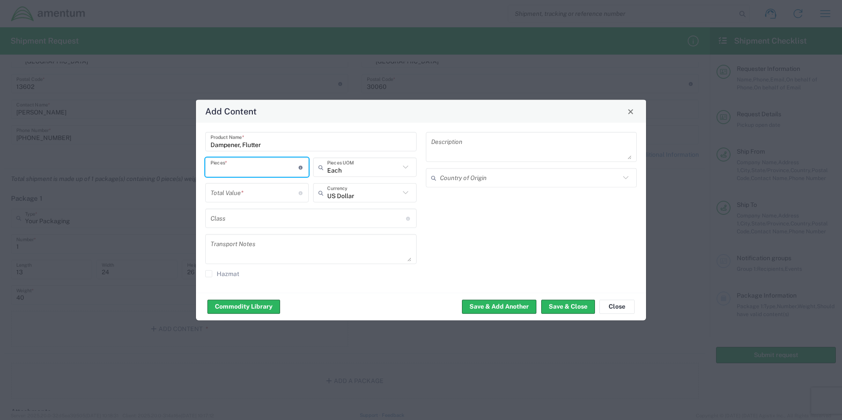
click at [274, 165] on input "number" at bounding box center [254, 166] width 88 height 15
type input "1"
click at [279, 193] on input "number" at bounding box center [254, 192] width 88 height 15
click at [531, 223] on div "Description Country of Origin" at bounding box center [531, 207] width 221 height 151
drag, startPoint x: 258, startPoint y: 199, endPoint x: 154, endPoint y: 171, distance: 108.0
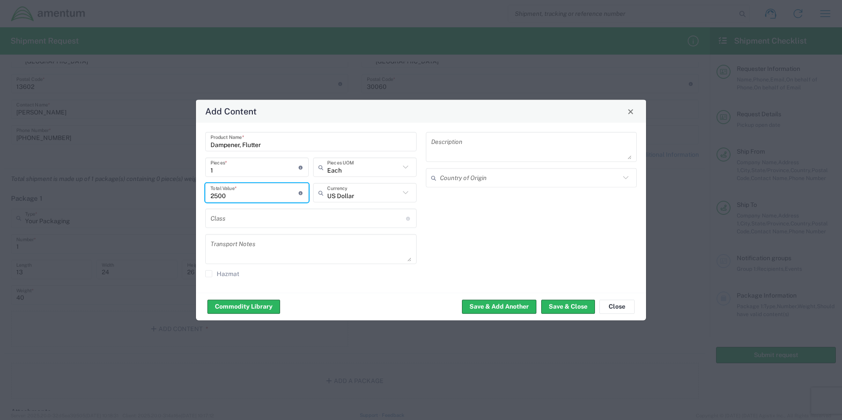
click at [162, 195] on div "Add Content Dampener, Flutter Product Name * 1 Pieces * Number of pieces inside…" at bounding box center [421, 210] width 842 height 420
type input "7500"
click at [485, 219] on div "Description Country of Origin" at bounding box center [531, 207] width 221 height 151
click at [562, 310] on button "Save & Close" at bounding box center [568, 306] width 54 height 14
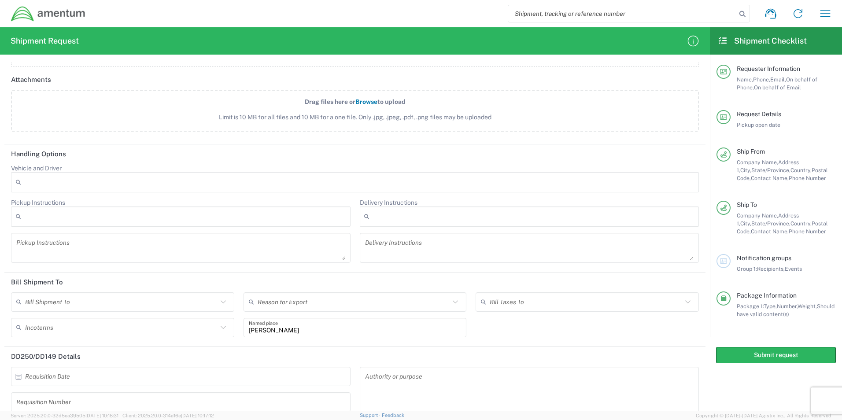
scroll to position [977, 0]
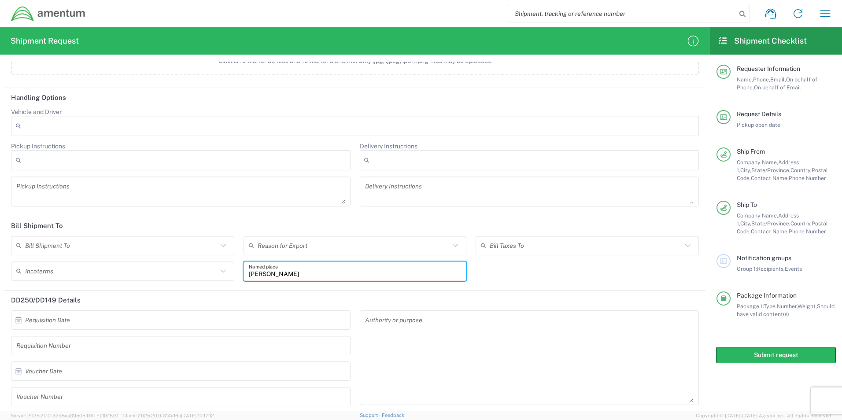
drag, startPoint x: 349, startPoint y: 266, endPoint x: 198, endPoint y: 269, distance: 151.0
click at [198, 269] on div "Bill Shipment To Recipient Account Sender/Shipper Third Party Account Reason fo…" at bounding box center [355, 261] width 697 height 51
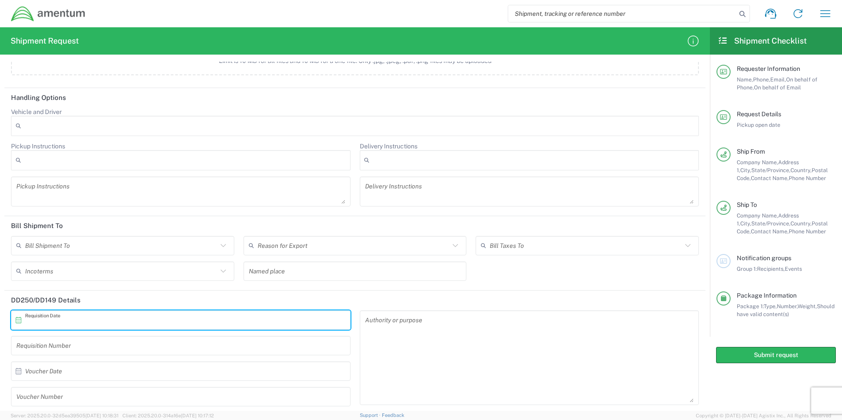
click at [169, 324] on input "text" at bounding box center [182, 319] width 315 height 15
type input "Invalid date"
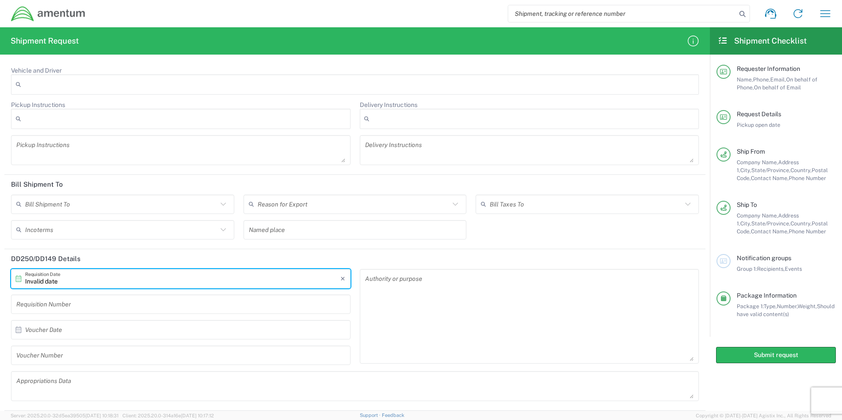
drag, startPoint x: 36, startPoint y: 271, endPoint x: -2, endPoint y: 272, distance: 37.4
click at [0, 272] on html "Shipment request Shipment tracking Shipment estimator Desktop shipment request …" at bounding box center [421, 210] width 842 height 420
click at [100, 305] on input "text" at bounding box center [180, 303] width 329 height 15
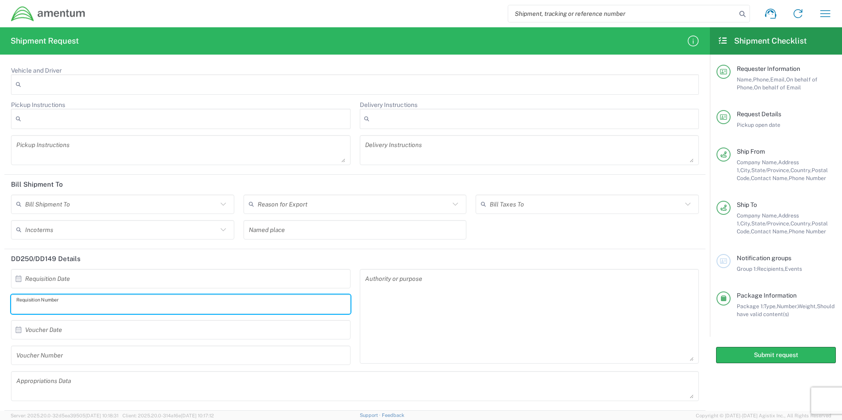
click at [62, 279] on input "text" at bounding box center [182, 278] width 315 height 15
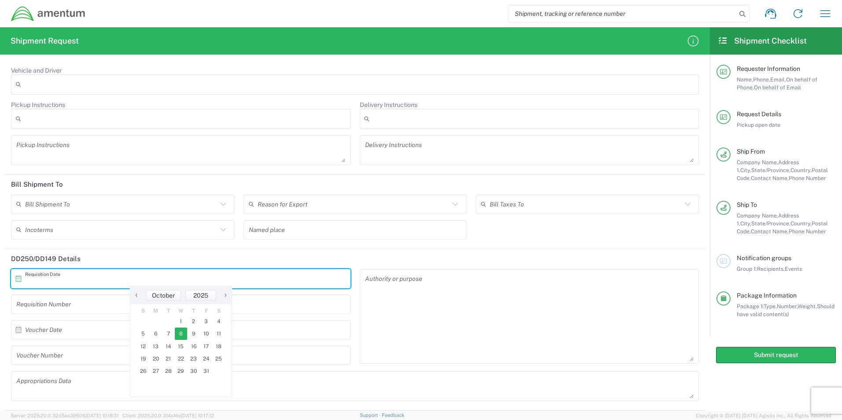
click at [177, 334] on span "8" at bounding box center [181, 334] width 13 height 12
type input "[DATE]"
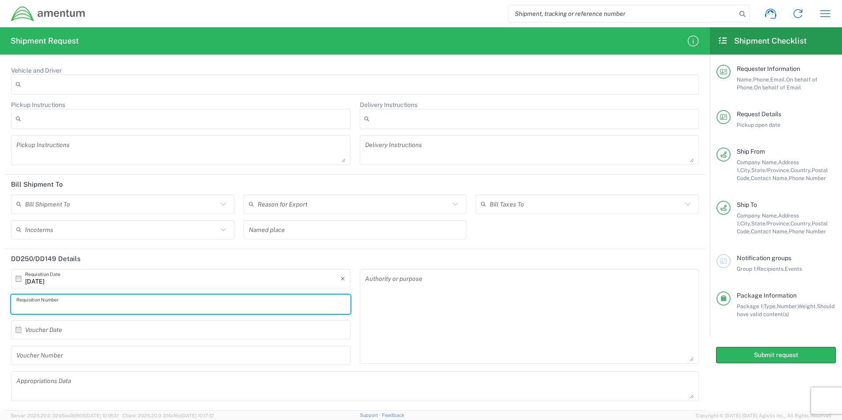
click at [128, 304] on input "text" at bounding box center [180, 303] width 329 height 15
type input "1521BQ.044"
click at [775, 357] on button "Submit request" at bounding box center [776, 355] width 120 height 16
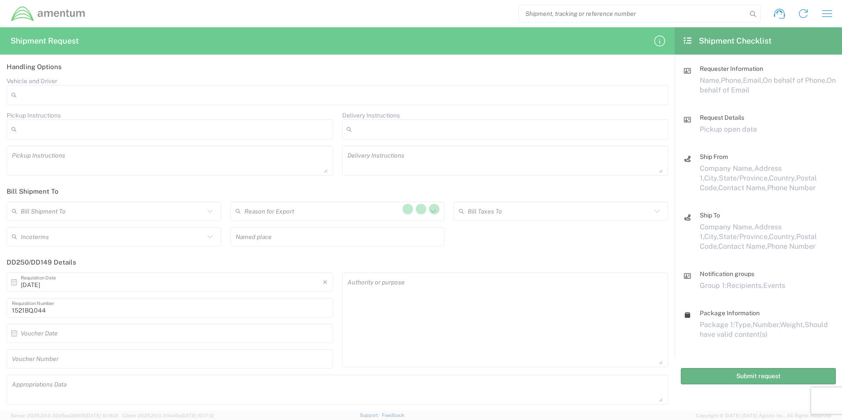
scroll to position [990, 0]
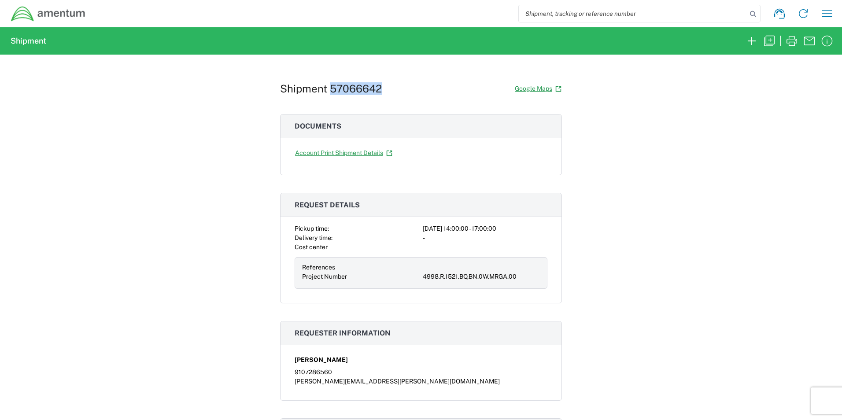
drag, startPoint x: 383, startPoint y: 88, endPoint x: 328, endPoint y: 91, distance: 55.1
click at [328, 91] on div "Shipment 57066642 Google Maps" at bounding box center [421, 88] width 282 height 15
copy h1 "57066642"
